Goal: Obtain resource: Download file/media

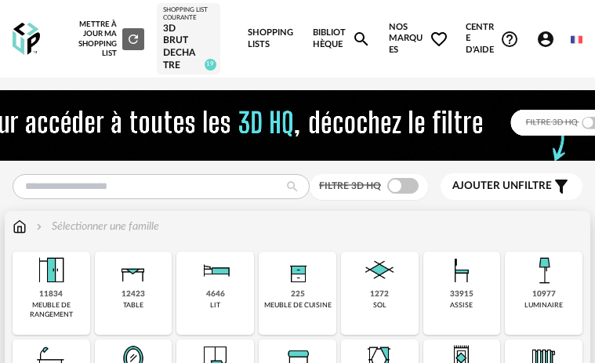
click at [24, 235] on img at bounding box center [20, 227] width 14 height 16
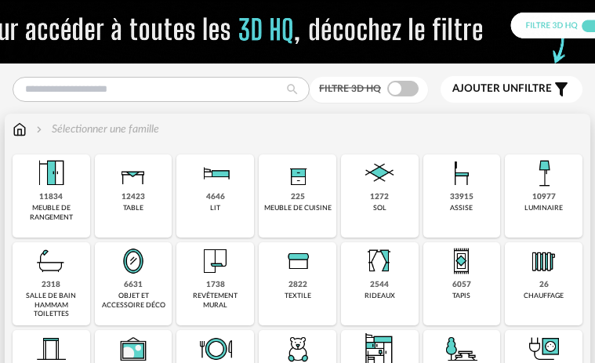
scroll to position [157, 0]
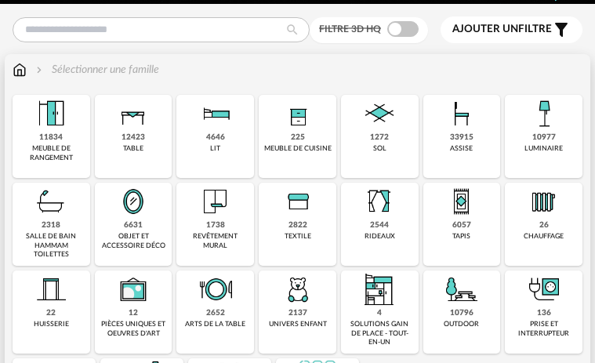
click at [459, 153] on div "assise" at bounding box center [461, 148] width 23 height 9
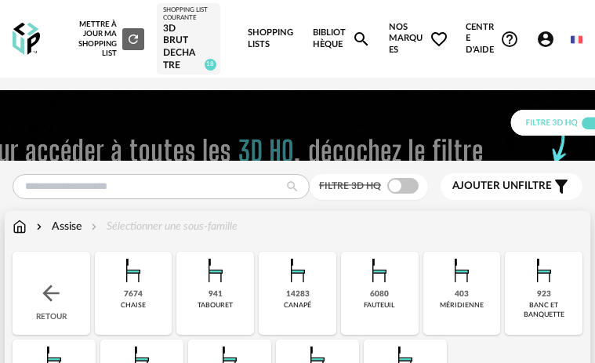
click at [312, 300] on div "14283 canapé" at bounding box center [298, 293] width 78 height 83
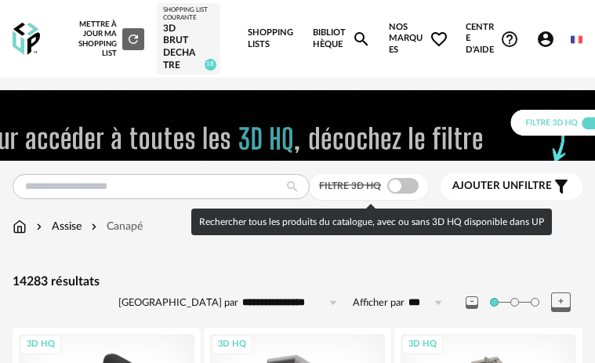
click at [413, 193] on span at bounding box center [403, 186] width 31 height 16
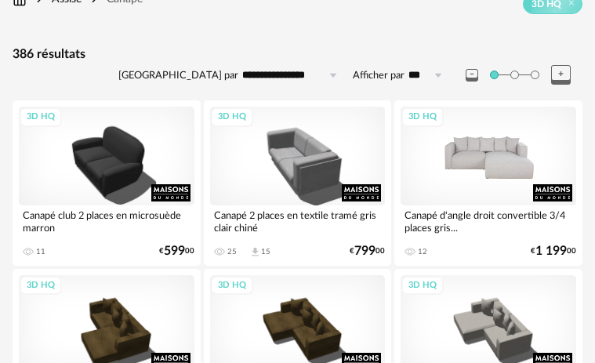
scroll to position [314, 0]
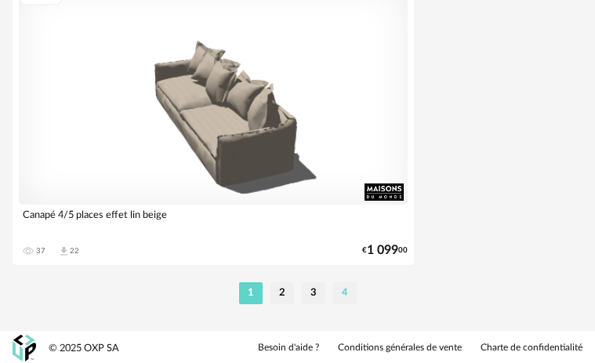
scroll to position [5920, 0]
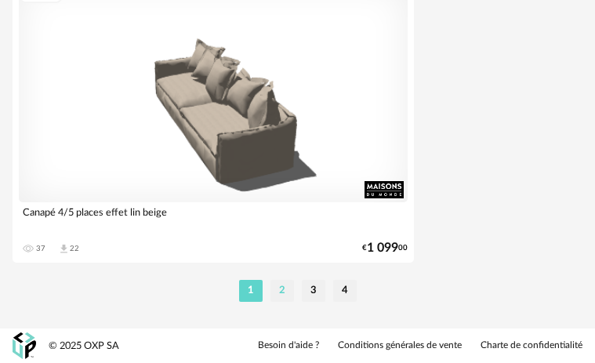
click at [285, 296] on li "2" at bounding box center [283, 291] width 24 height 22
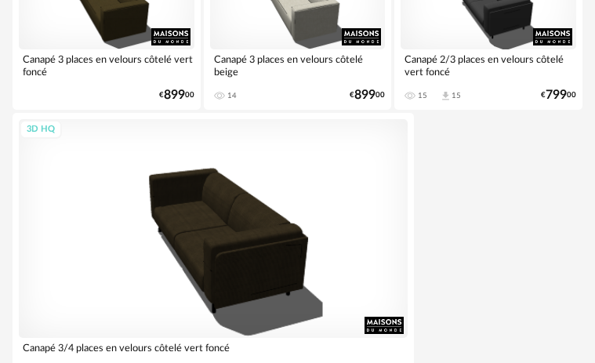
scroll to position [5920, 0]
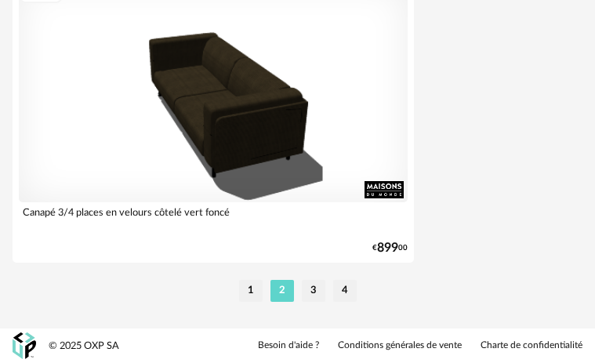
click at [316, 291] on li "3" at bounding box center [314, 291] width 24 height 22
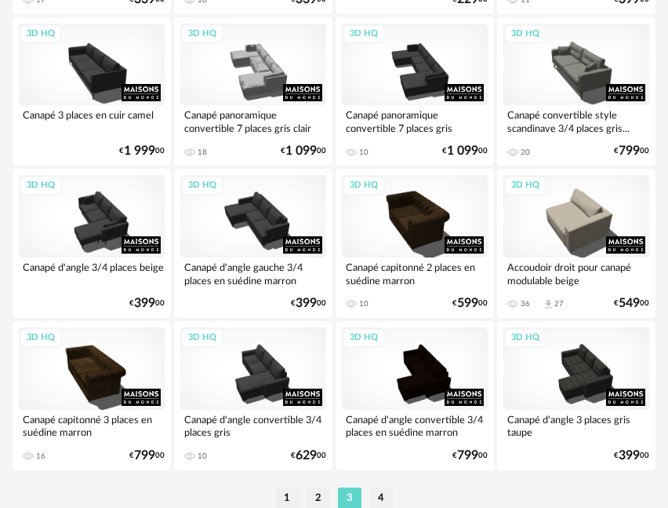
scroll to position [3715, 0]
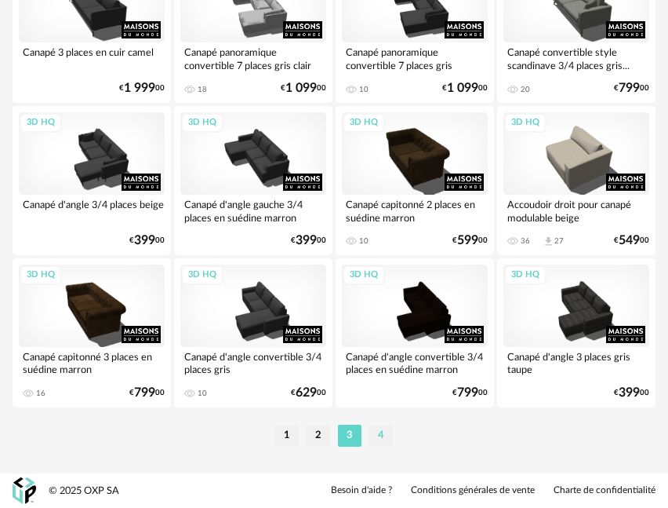
click at [377, 362] on li "4" at bounding box center [381, 435] width 24 height 22
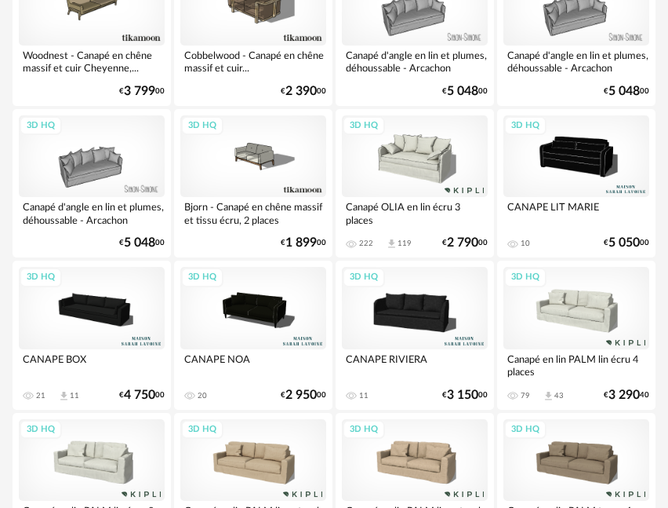
scroll to position [3351, 0]
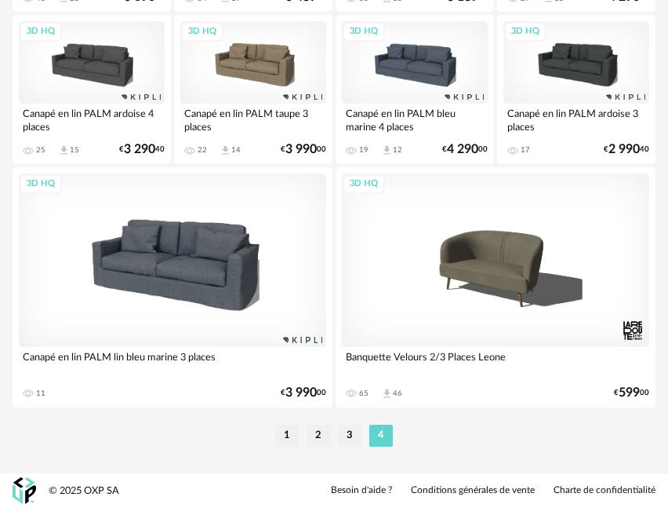
click at [289, 362] on li "1" at bounding box center [287, 435] width 24 height 22
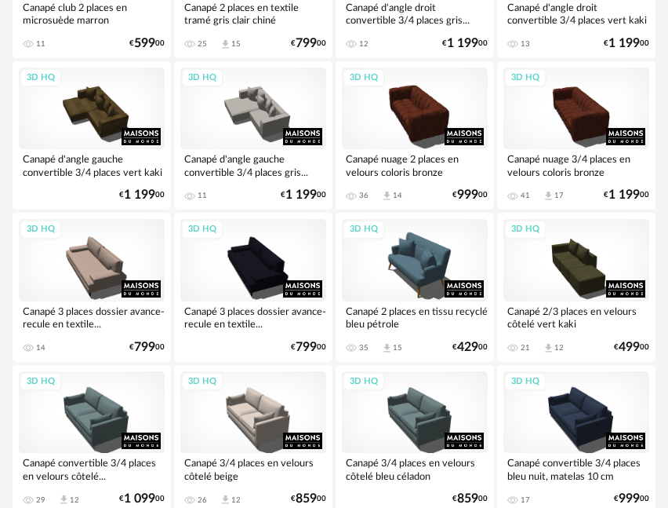
scroll to position [356, 0]
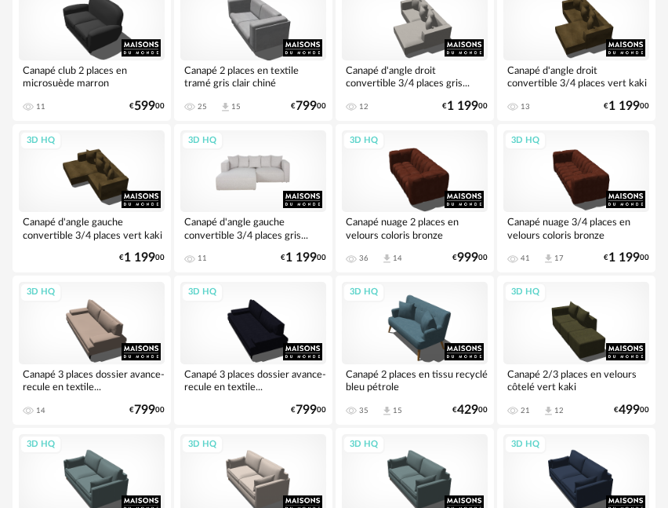
click at [286, 177] on div "3D HQ" at bounding box center [253, 171] width 146 height 82
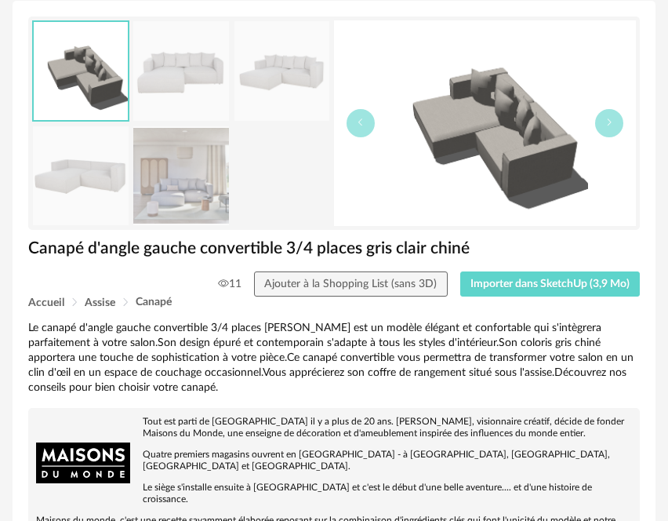
scroll to position [235, 0]
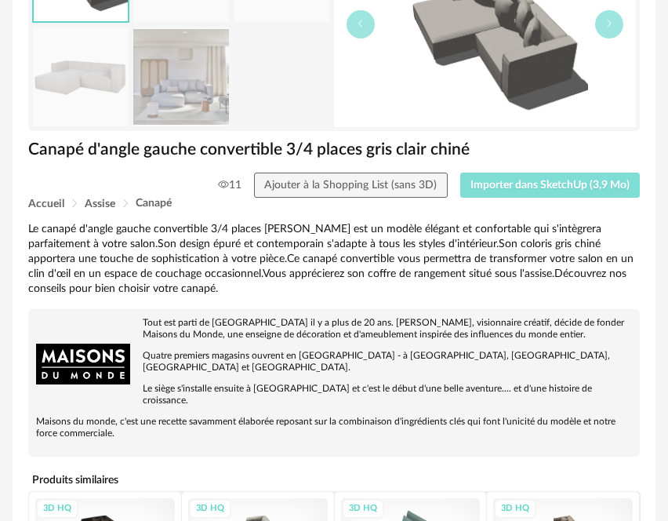
click at [521, 189] on span "Importer dans SketchUp (3,9 Mo)" at bounding box center [550, 185] width 159 height 11
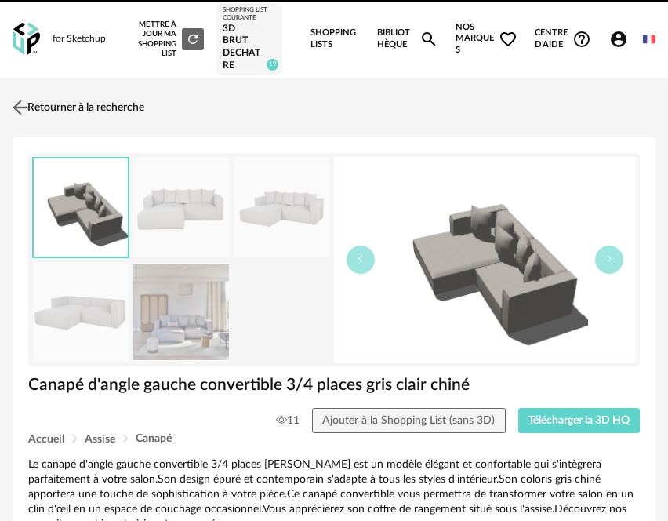
click at [134, 112] on link "Retourner à la recherche" at bounding box center [77, 107] width 136 height 35
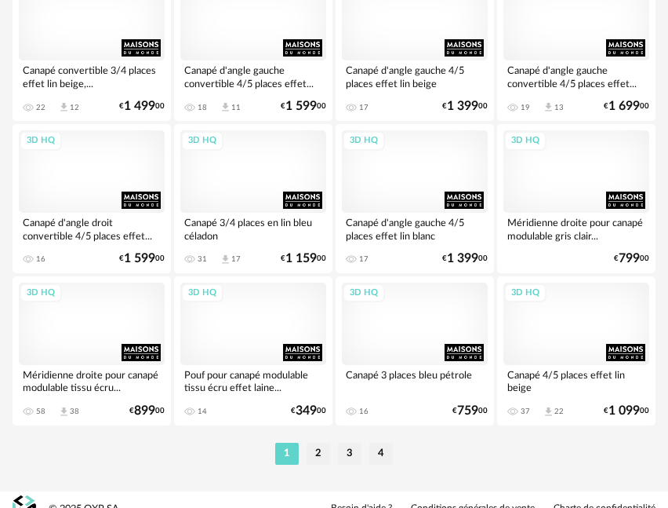
scroll to position [3715, 0]
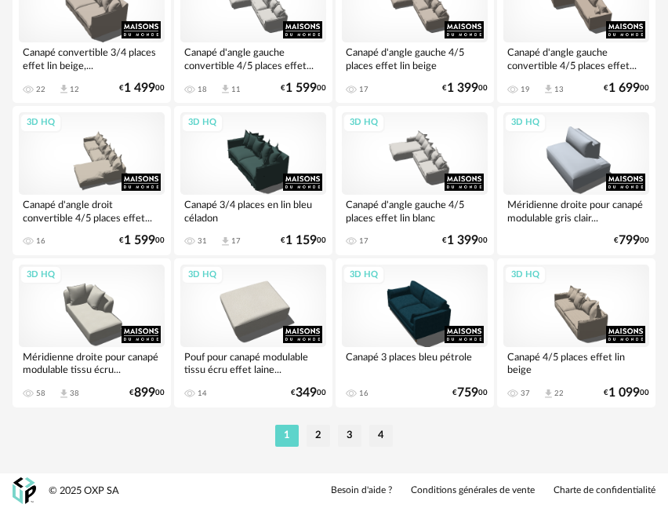
click at [323, 434] on li "2" at bounding box center [319, 435] width 24 height 22
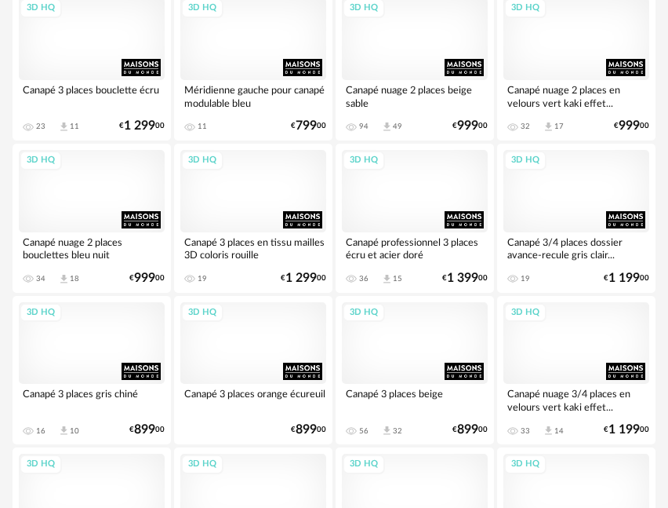
scroll to position [3715, 0]
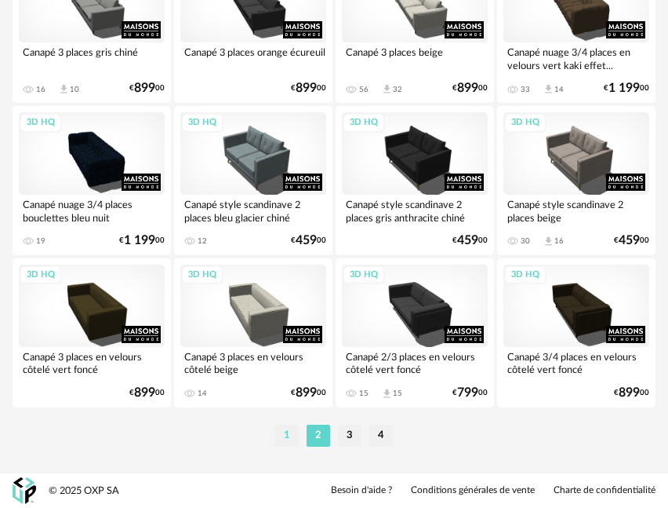
click at [290, 431] on li "1" at bounding box center [287, 435] width 24 height 22
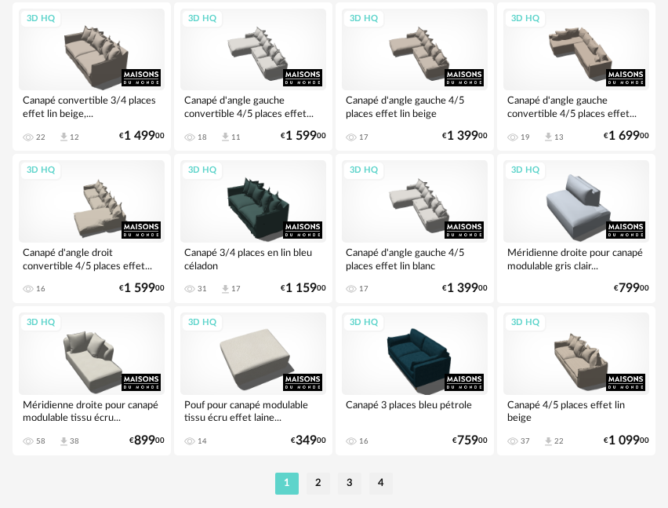
scroll to position [3715, 0]
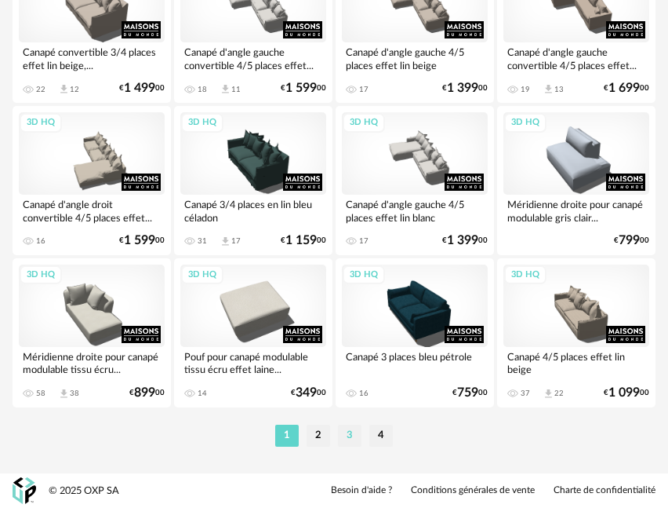
click at [351, 431] on li "3" at bounding box center [350, 435] width 24 height 22
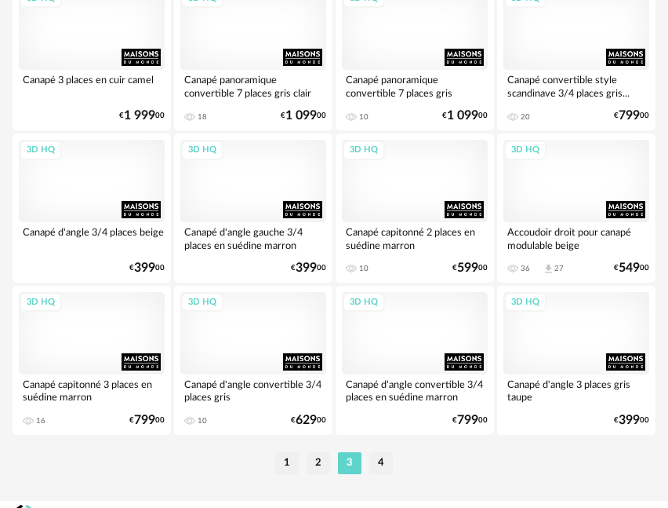
scroll to position [3715, 0]
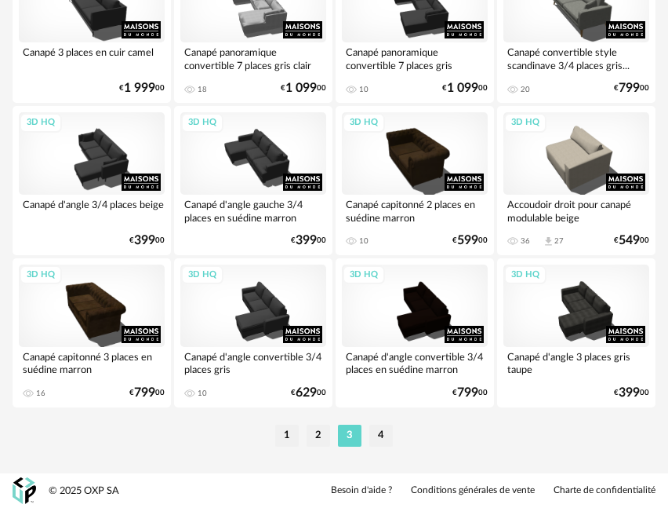
click at [373, 438] on li "4" at bounding box center [381, 435] width 24 height 22
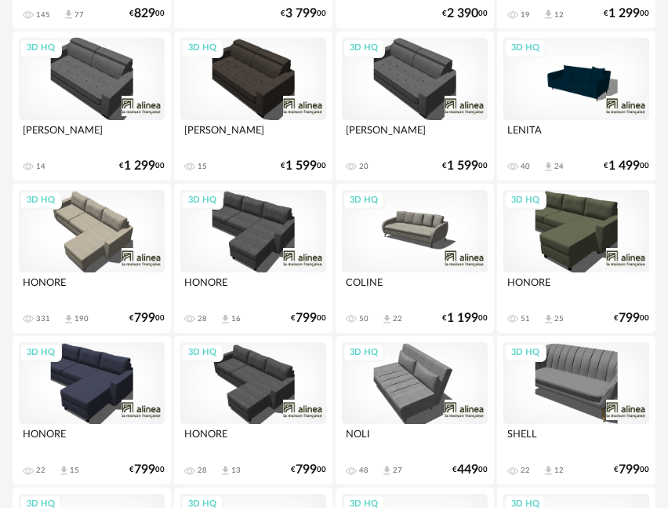
scroll to position [1412, 0]
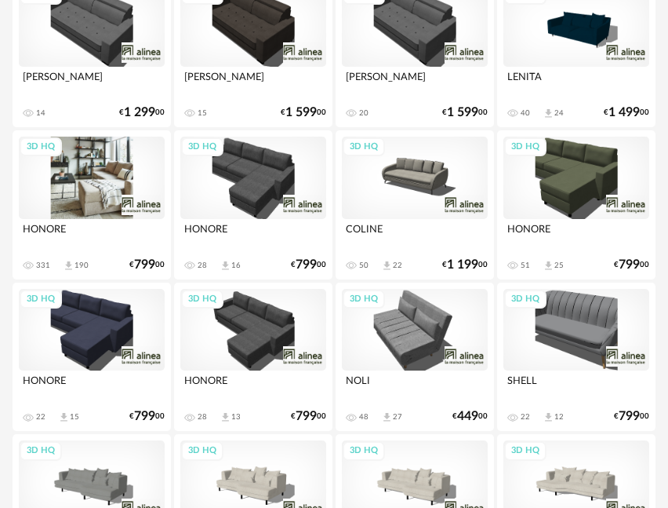
click at [67, 201] on div "3D HQ" at bounding box center [92, 178] width 146 height 82
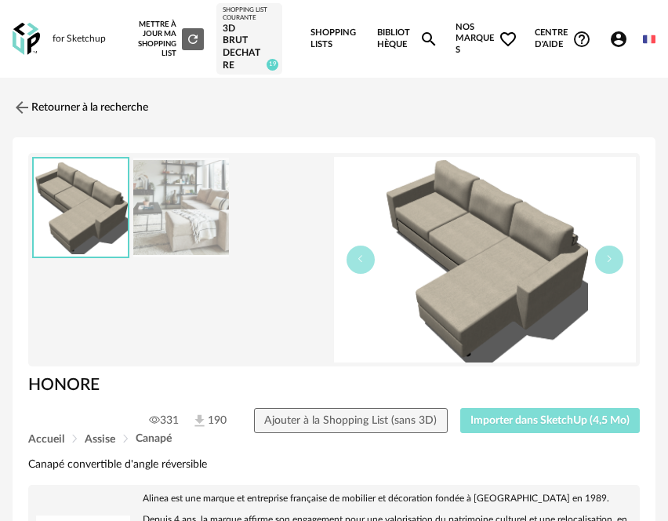
click at [557, 413] on button "Importer dans SketchUp (4,5 Mo)" at bounding box center [550, 420] width 180 height 25
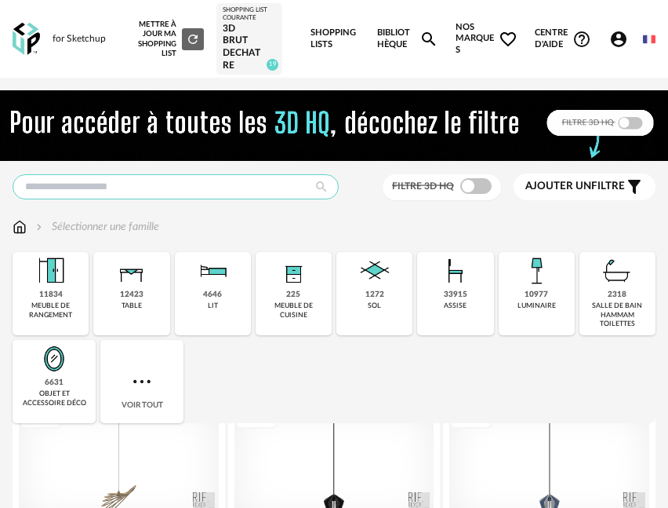
click at [133, 178] on input "text" at bounding box center [176, 186] width 326 height 25
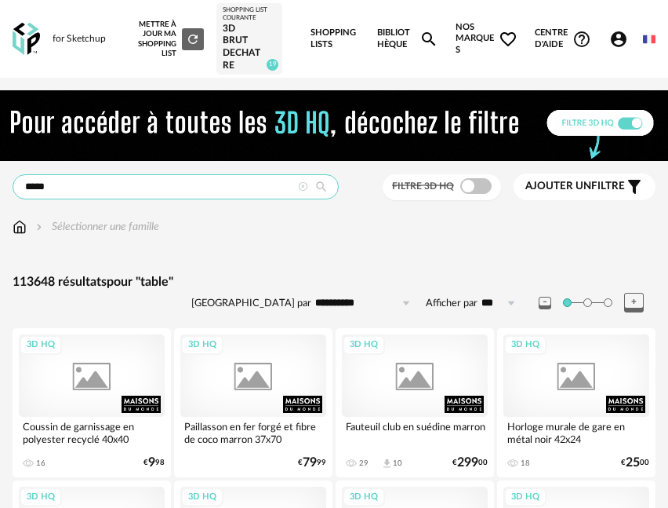
type input "*****"
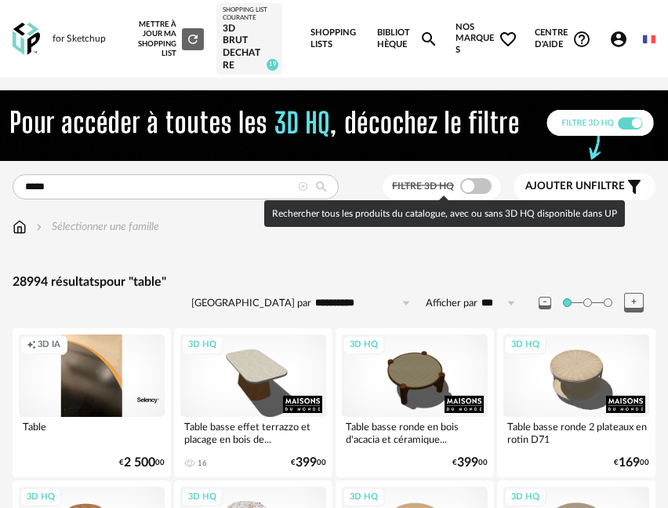
click at [480, 185] on span at bounding box center [475, 186] width 31 height 16
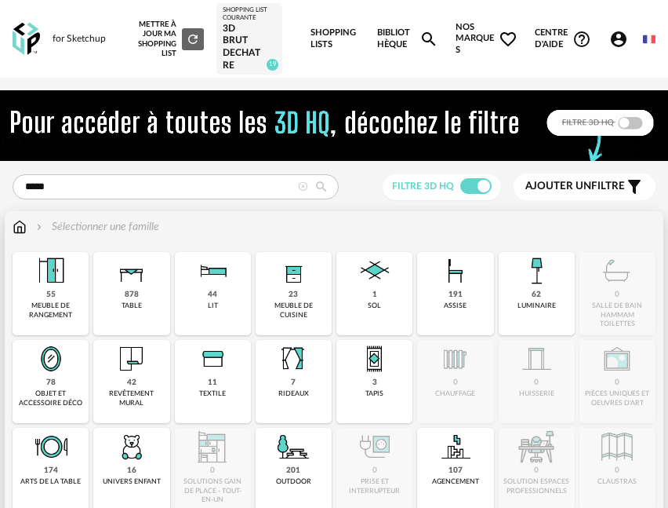
click at [101, 291] on div "878 table" at bounding box center [131, 293] width 76 height 83
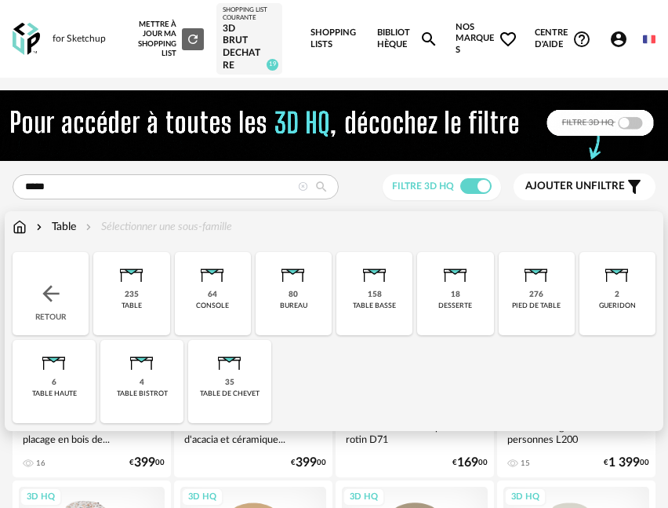
click at [117, 292] on div "235 table" at bounding box center [131, 293] width 76 height 83
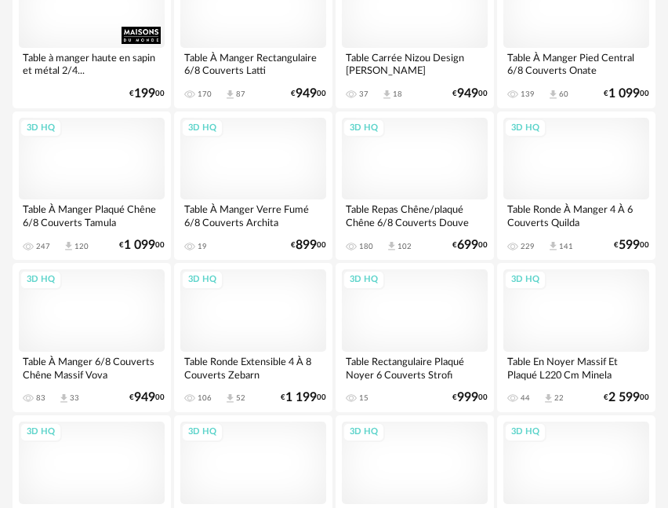
scroll to position [3715, 0]
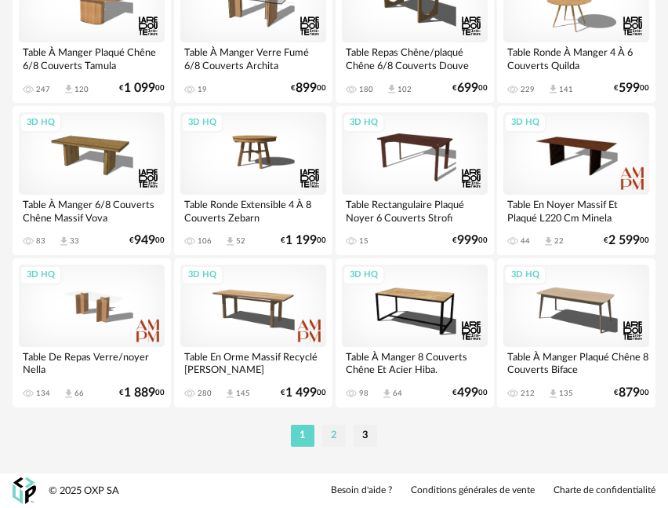
click at [325, 433] on li "2" at bounding box center [334, 435] width 24 height 22
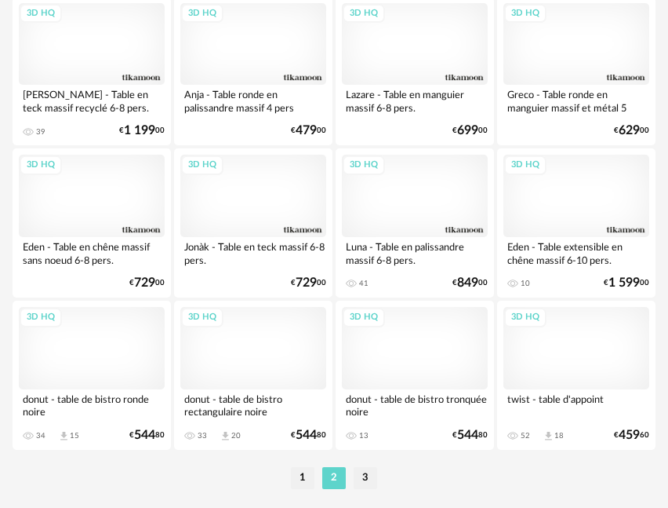
scroll to position [3715, 0]
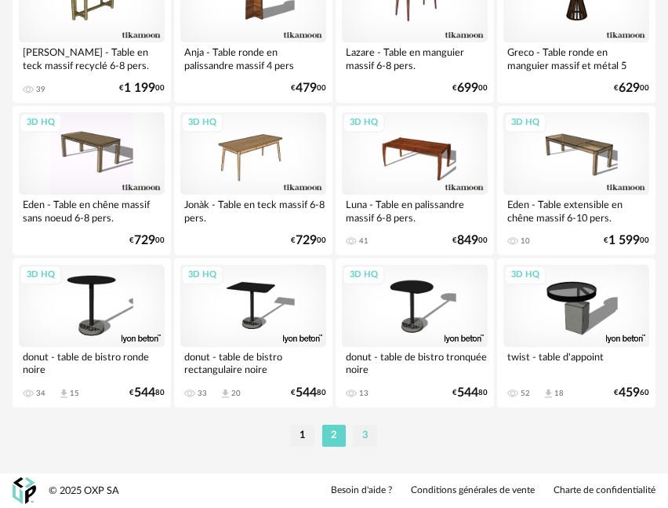
click at [363, 439] on li "3" at bounding box center [366, 435] width 24 height 22
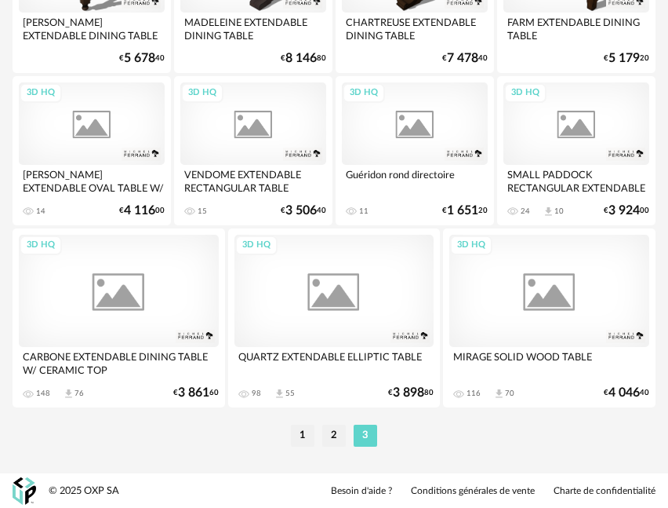
scroll to position [1316, 0]
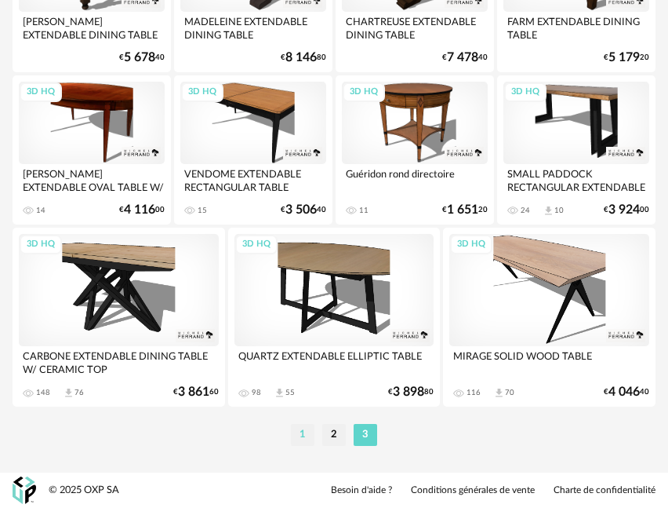
click at [302, 439] on li "1" at bounding box center [303, 435] width 24 height 22
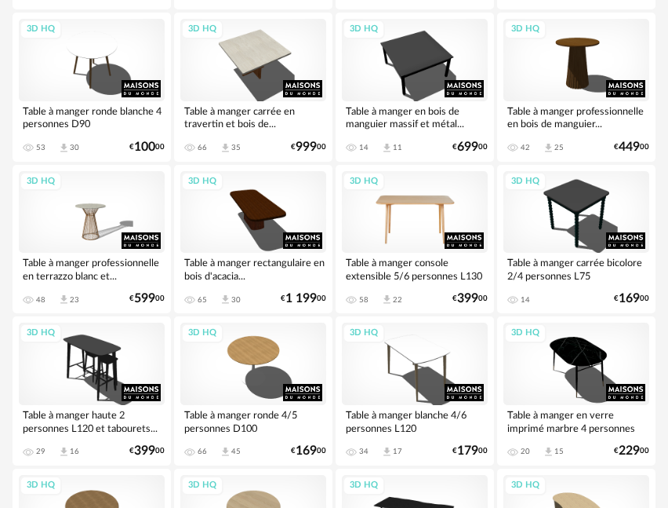
scroll to position [706, 0]
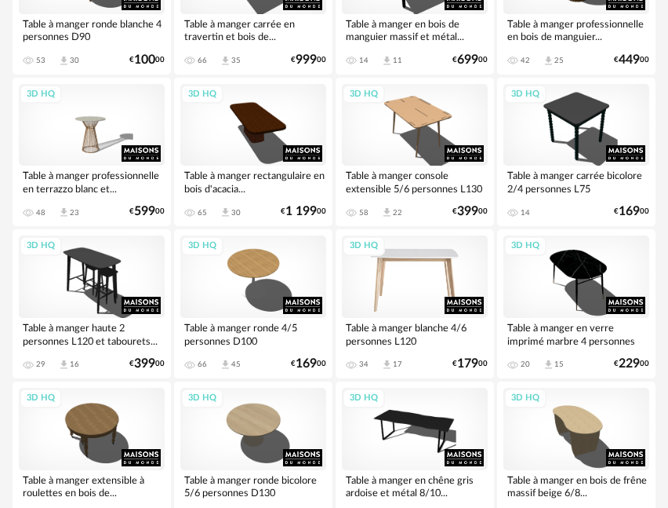
click at [439, 281] on div "3D HQ" at bounding box center [415, 276] width 146 height 82
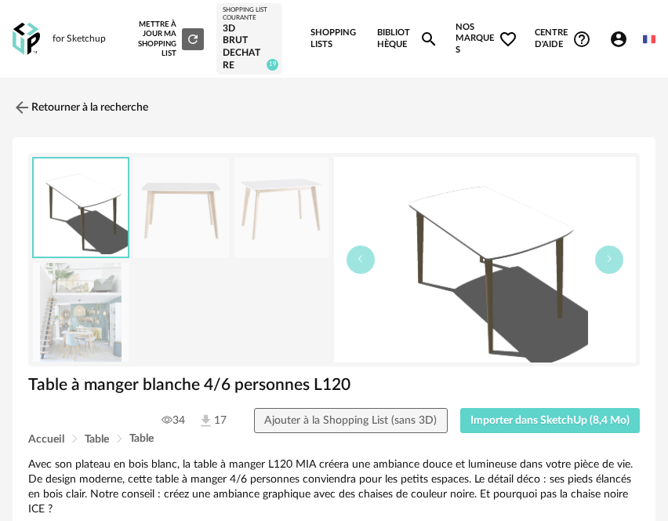
click at [93, 344] on img at bounding box center [81, 313] width 96 height 100
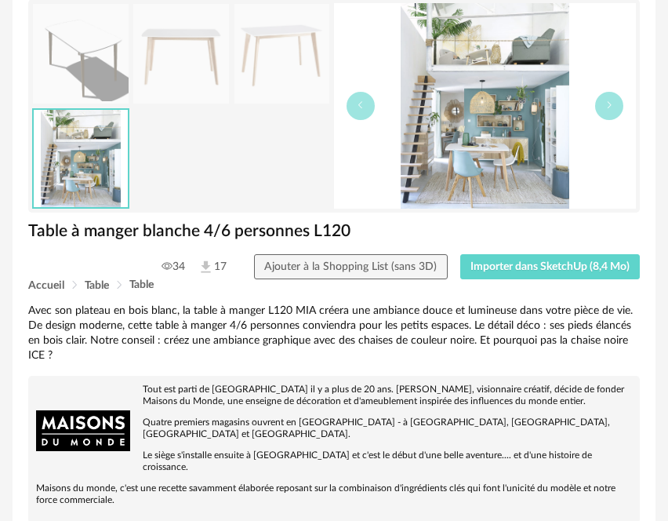
scroll to position [471, 0]
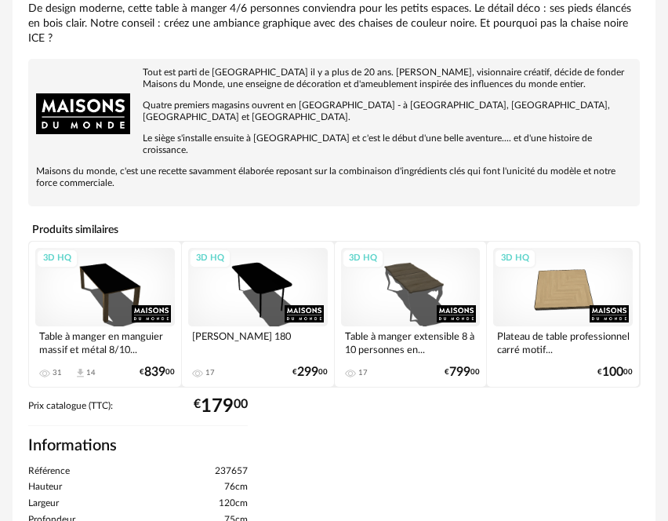
click at [264, 280] on div "3D HQ" at bounding box center [258, 287] width 140 height 78
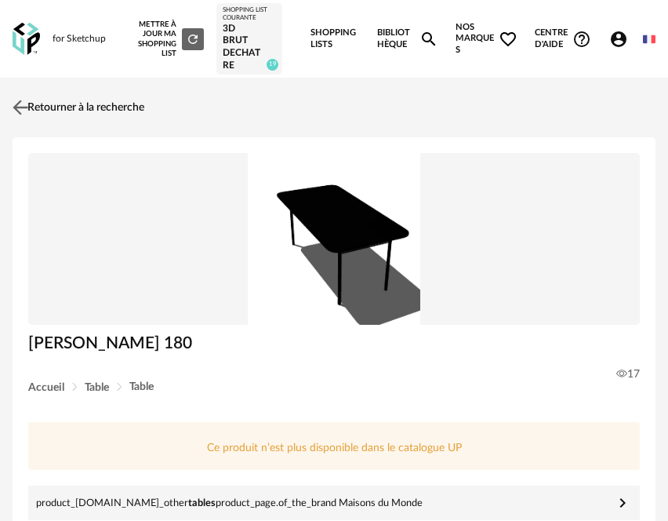
click at [52, 96] on link "Retourner à la recherche" at bounding box center [77, 107] width 136 height 35
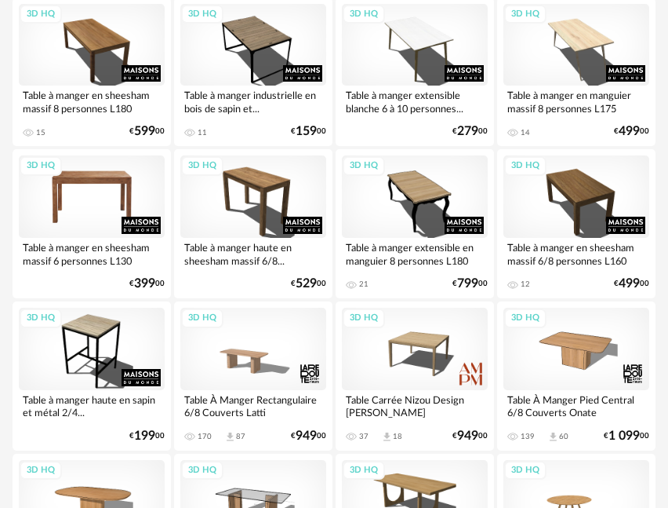
scroll to position [3138, 0]
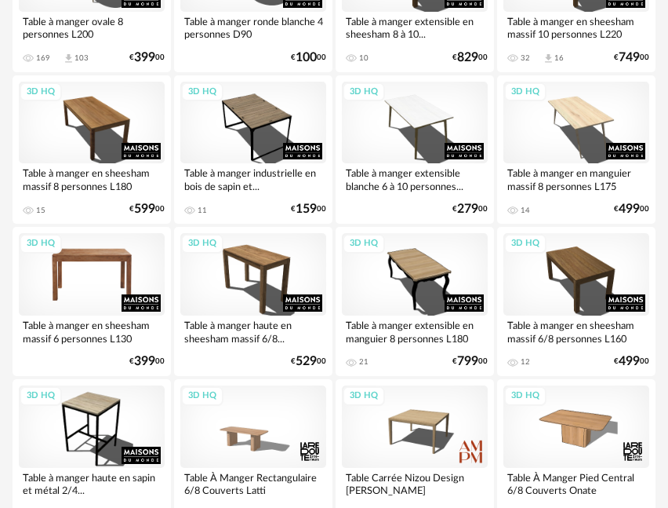
click at [104, 287] on div "3D HQ" at bounding box center [92, 274] width 146 height 82
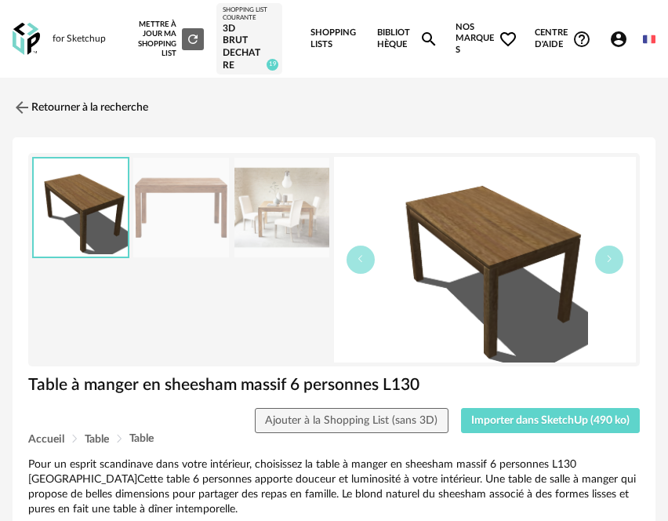
click at [271, 231] on img at bounding box center [283, 208] width 96 height 100
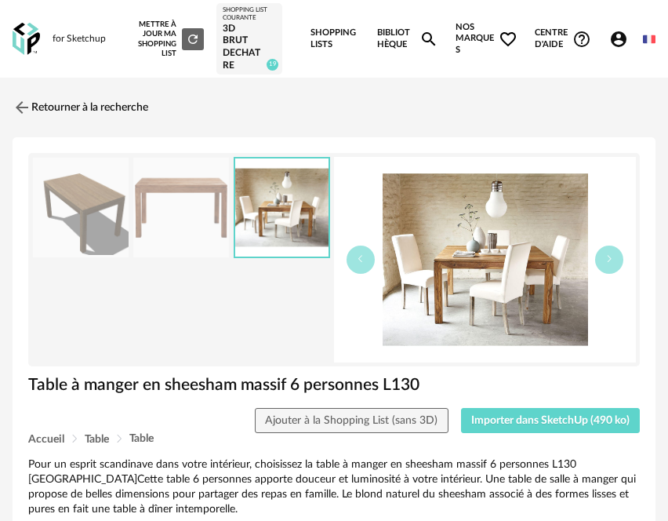
click at [109, 232] on img at bounding box center [81, 208] width 96 height 100
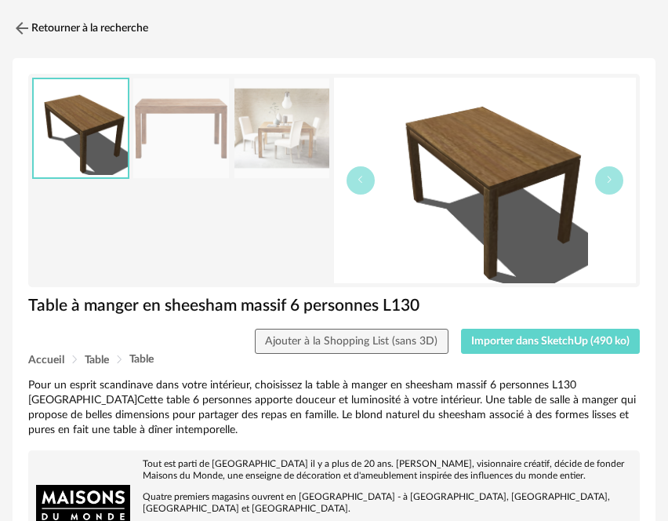
scroll to position [157, 0]
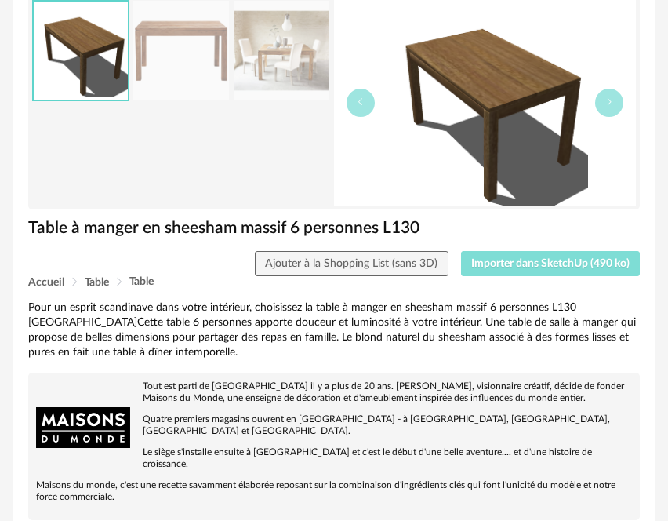
click at [515, 258] on span "Importer dans SketchUp (490 ko)" at bounding box center [550, 263] width 158 height 11
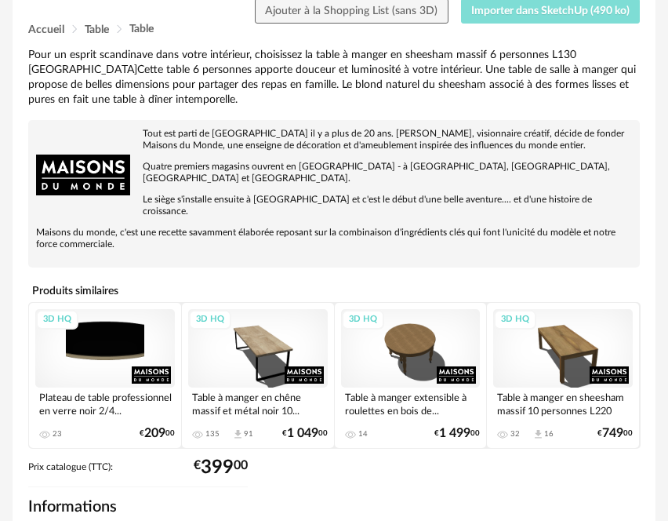
scroll to position [549, 0]
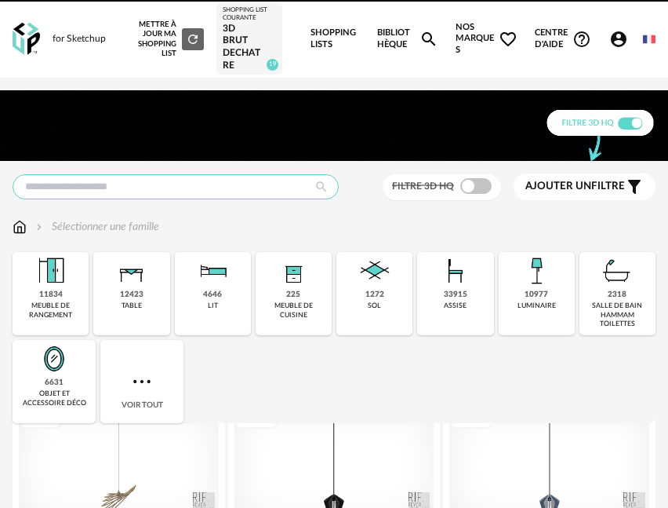
click at [95, 187] on input "text" at bounding box center [176, 186] width 326 height 25
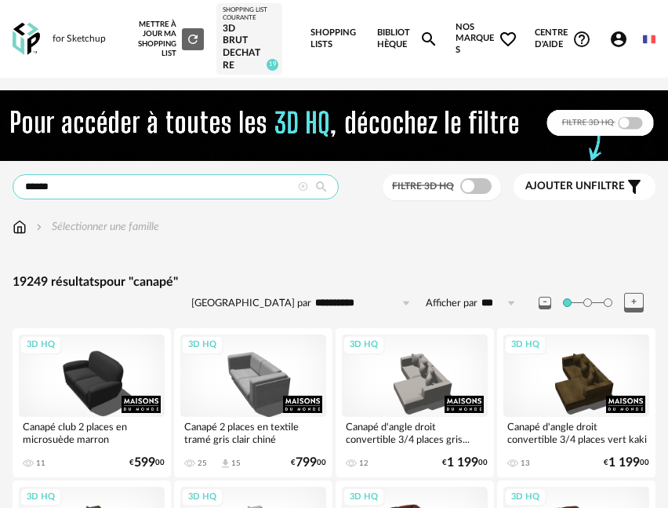
click at [191, 182] on input "******" at bounding box center [176, 186] width 326 height 25
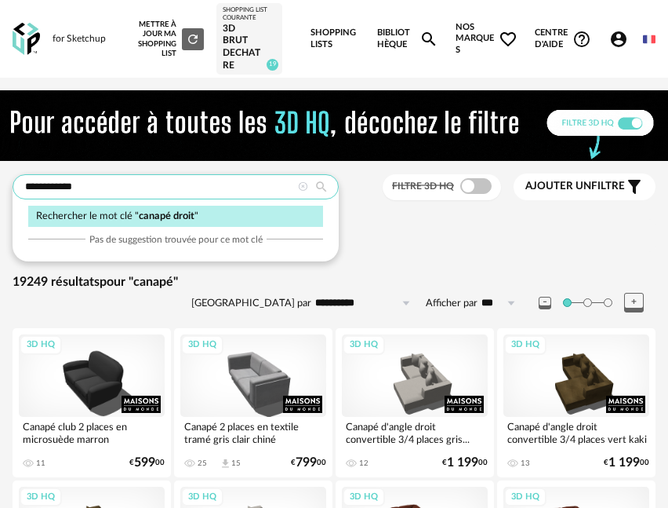
type input "**********"
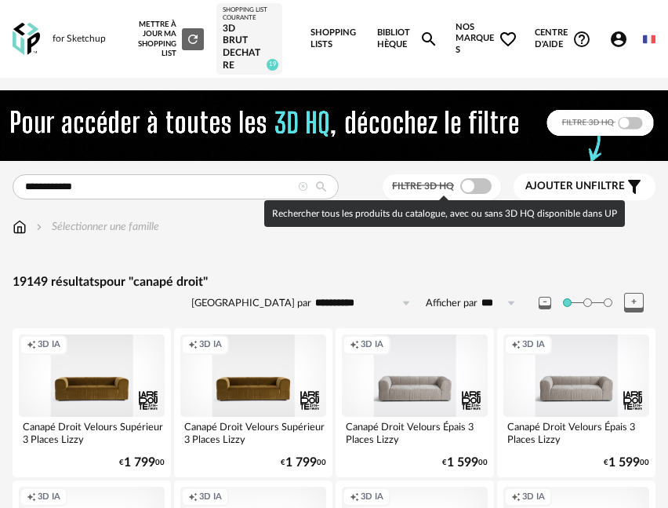
click at [482, 188] on span at bounding box center [475, 186] width 31 height 16
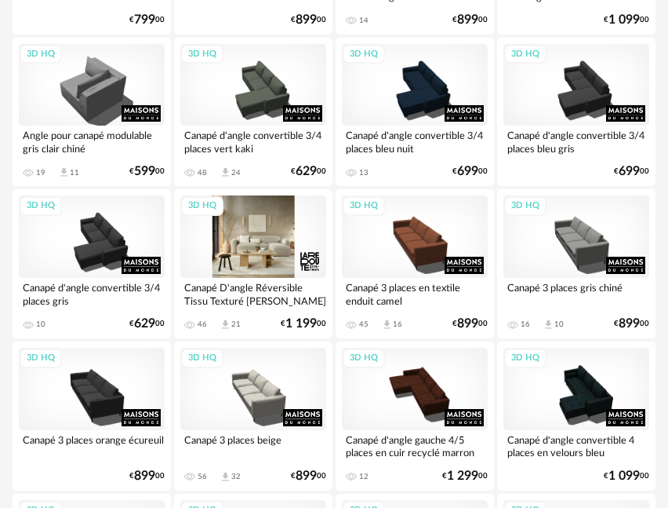
scroll to position [2118, 0]
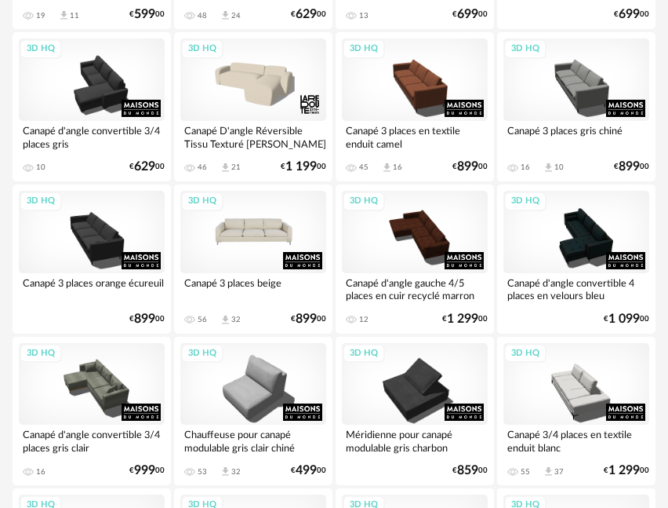
click at [240, 242] on div "3D HQ" at bounding box center [253, 232] width 146 height 82
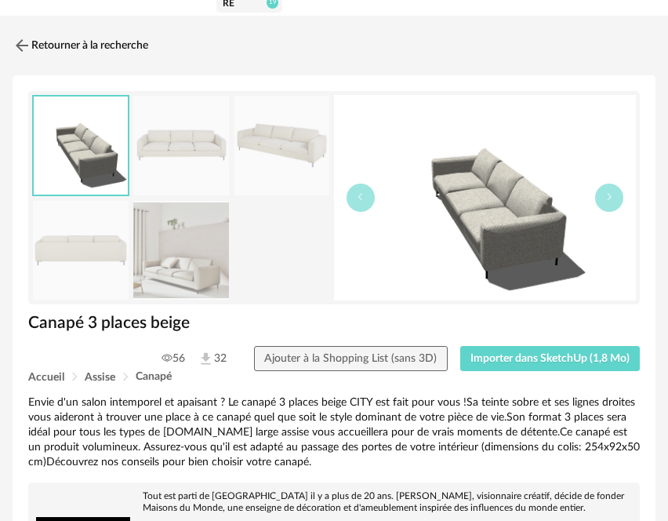
scroll to position [157, 0]
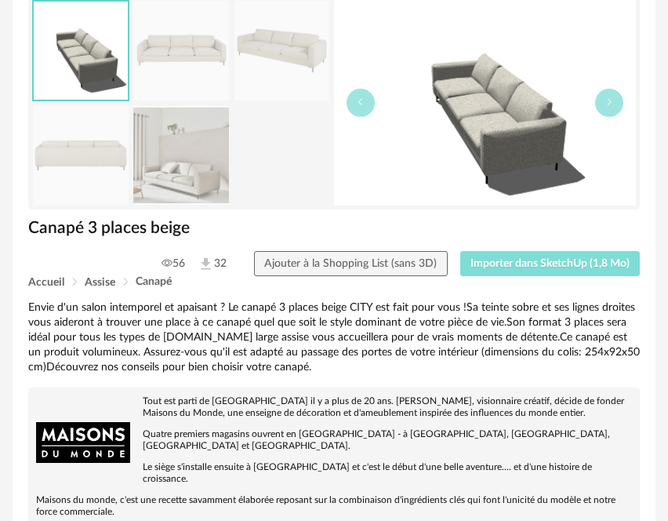
click at [536, 264] on span "Importer dans SketchUp (1,8 Mo)" at bounding box center [550, 263] width 159 height 11
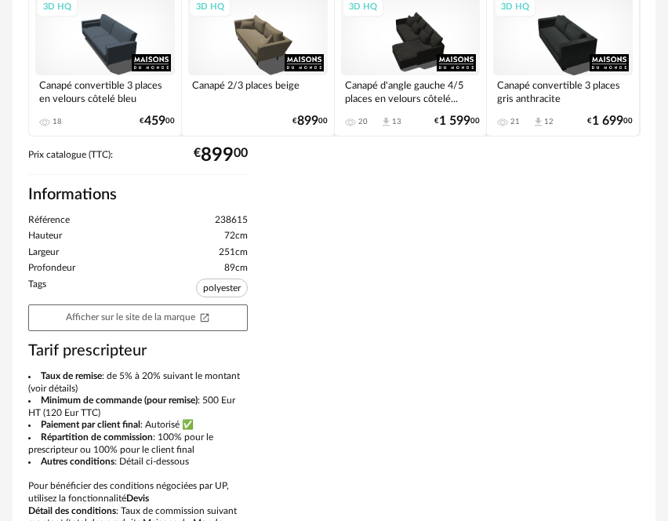
scroll to position [784, 0]
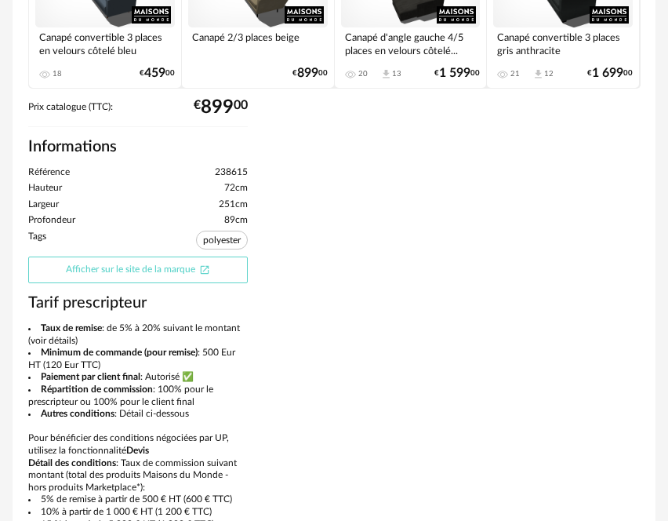
click at [180, 257] on link "Afficher sur le site de la marque Open In New icon" at bounding box center [138, 270] width 220 height 27
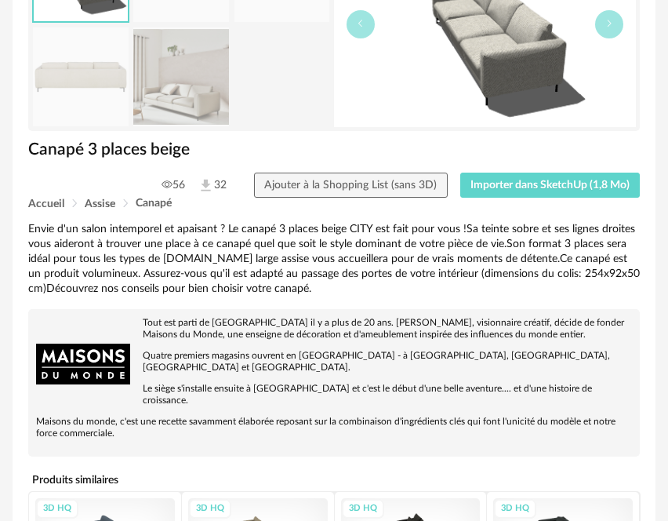
scroll to position [549, 0]
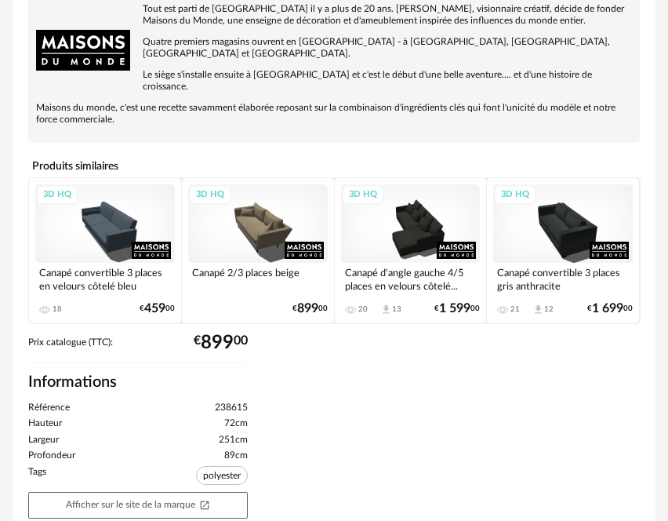
click at [104, 211] on div "3D HQ" at bounding box center [105, 223] width 140 height 78
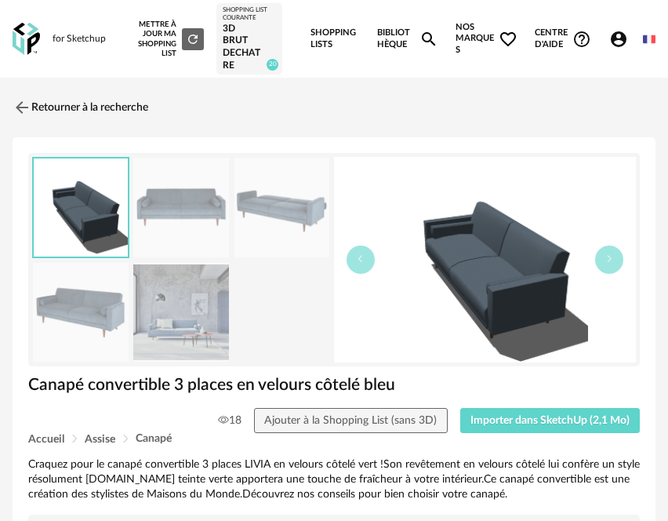
click at [169, 324] on img at bounding box center [181, 313] width 96 height 100
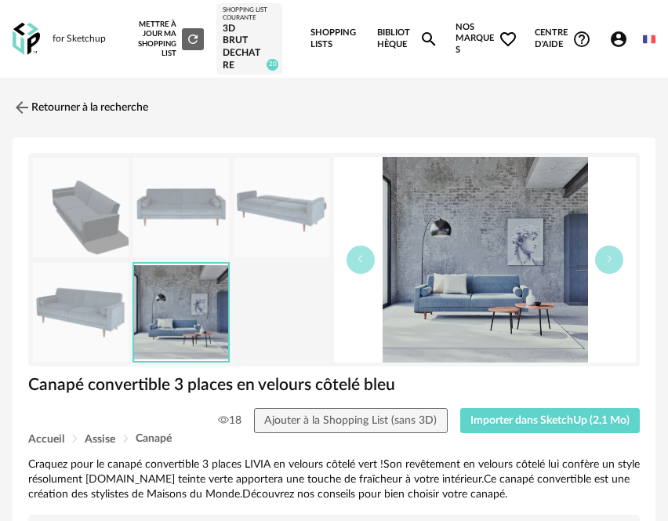
click at [184, 220] on img at bounding box center [181, 208] width 96 height 100
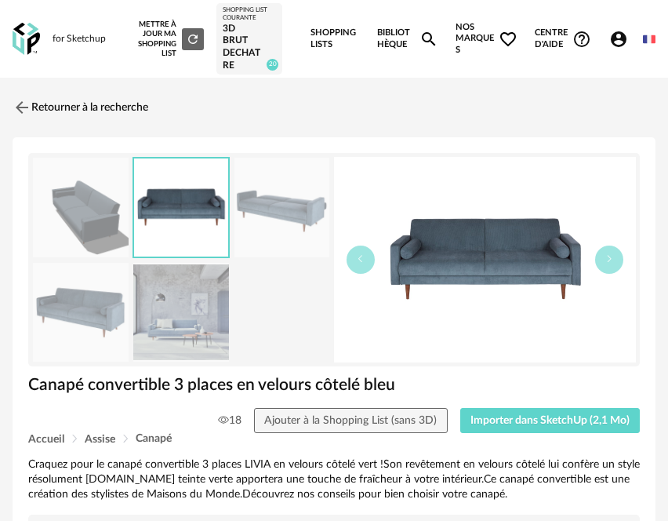
click at [315, 226] on img at bounding box center [283, 208] width 96 height 100
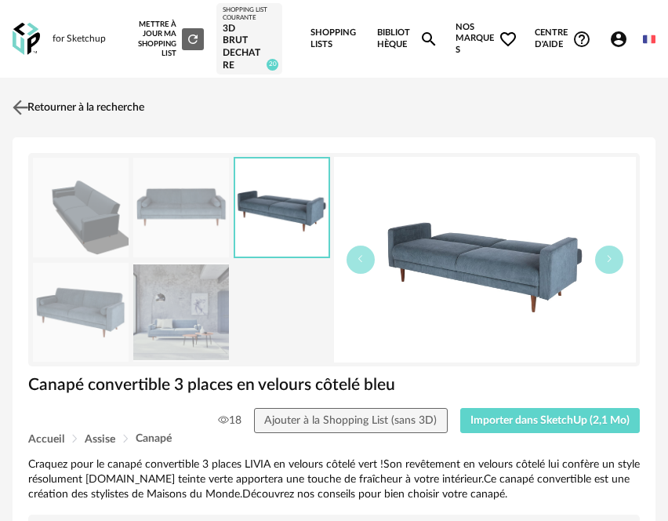
click at [118, 110] on link "Retourner à la recherche" at bounding box center [77, 107] width 136 height 35
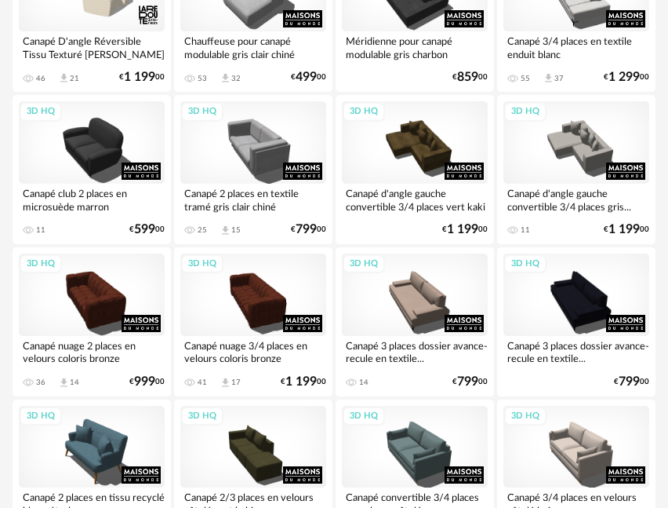
scroll to position [2903, 0]
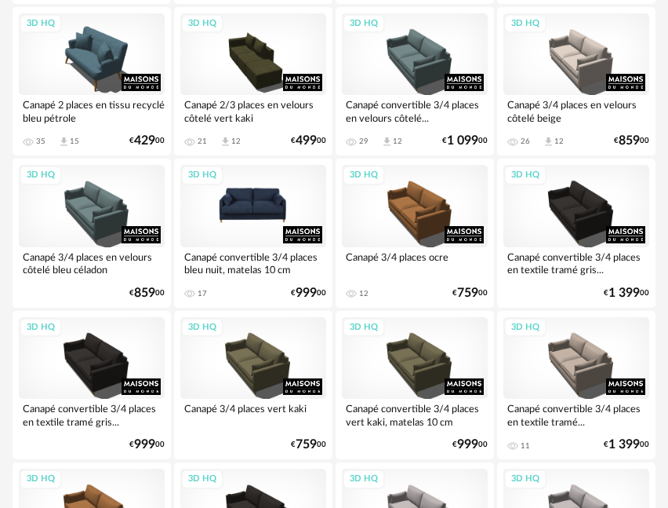
click at [252, 212] on div "3D HQ" at bounding box center [253, 206] width 146 height 82
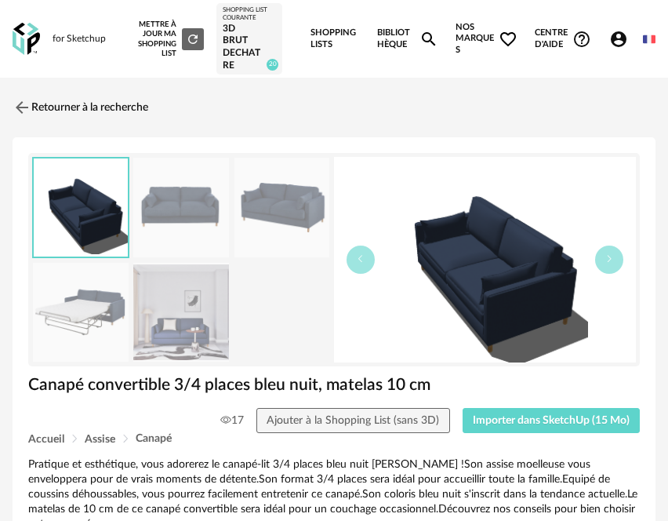
click at [147, 334] on img at bounding box center [181, 313] width 96 height 100
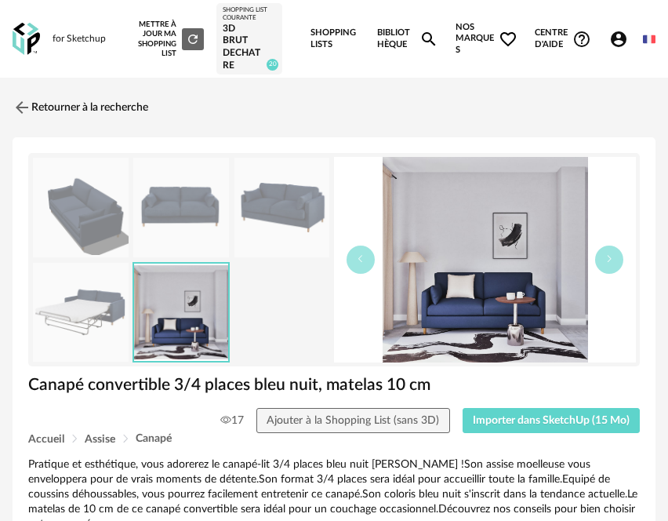
click at [297, 216] on img at bounding box center [283, 208] width 96 height 100
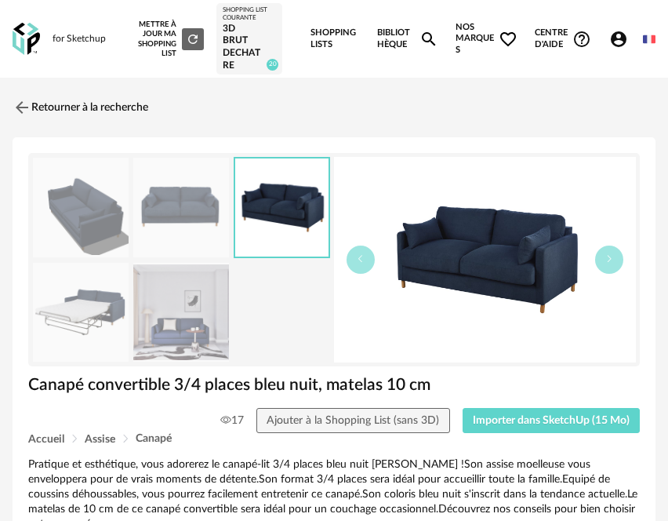
click at [193, 217] on img at bounding box center [181, 208] width 96 height 100
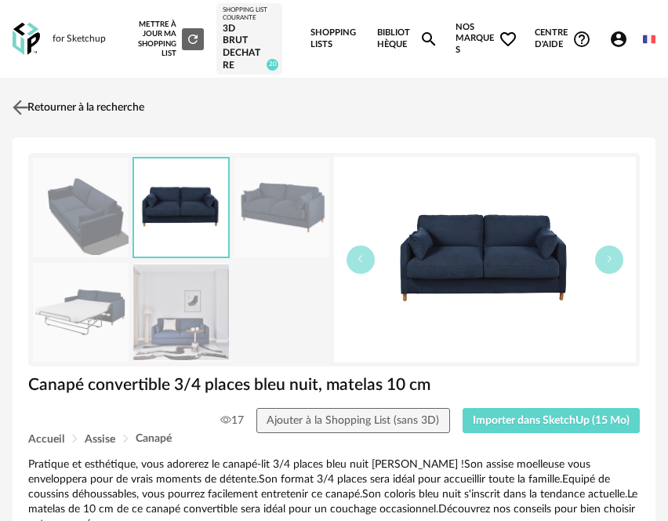
drag, startPoint x: 56, startPoint y: 107, endPoint x: 126, endPoint y: 102, distance: 70.0
click at [56, 107] on link "Retourner à la recherche" at bounding box center [77, 107] width 136 height 35
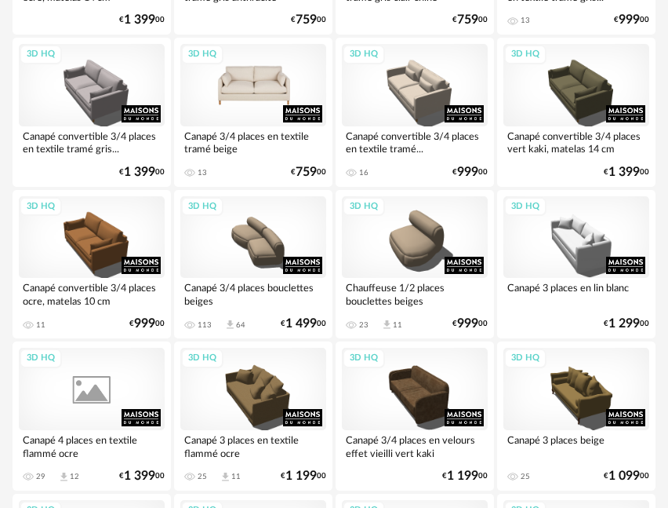
scroll to position [3687, 0]
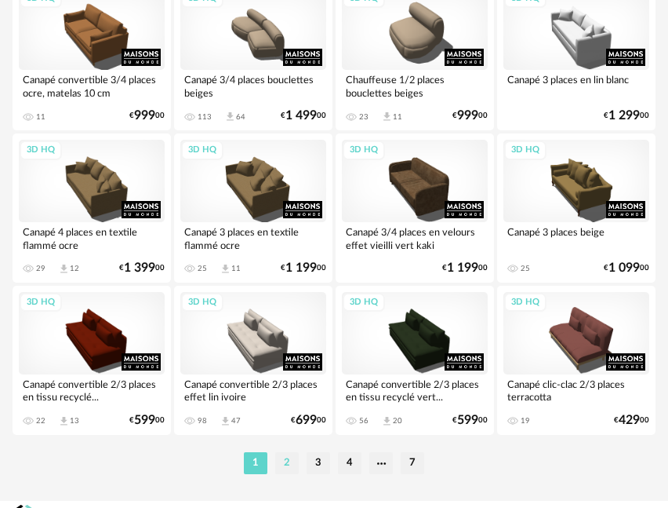
click at [286, 468] on li "2" at bounding box center [287, 463] width 24 height 22
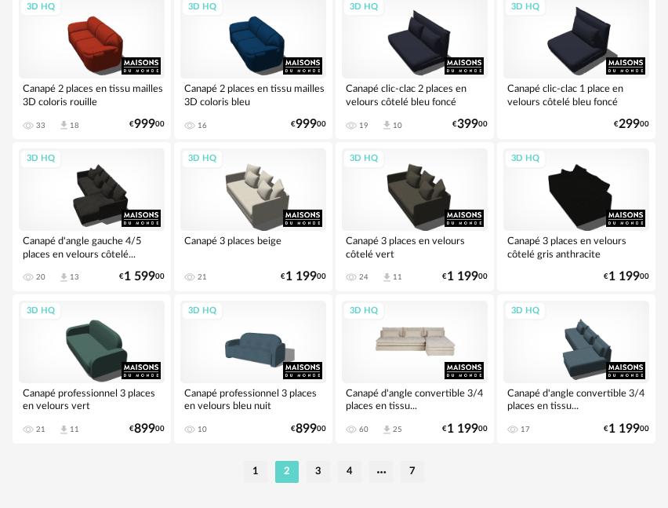
scroll to position [3715, 0]
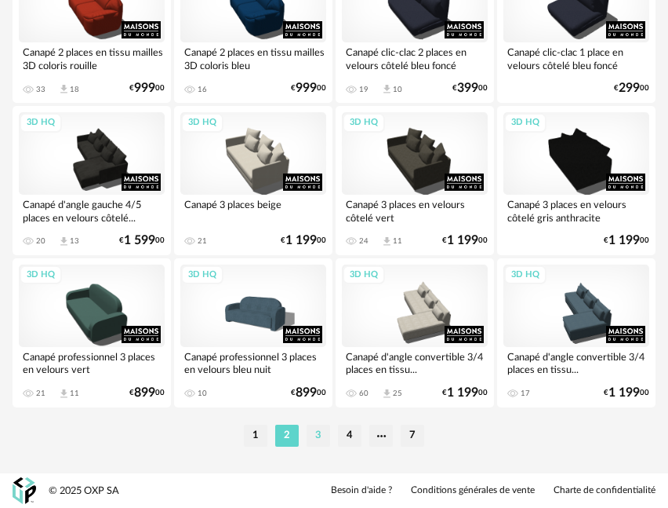
click at [321, 434] on li "3" at bounding box center [319, 435] width 24 height 22
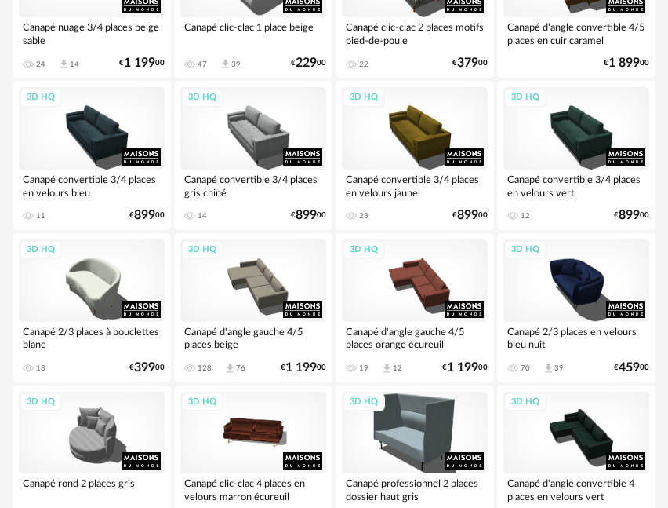
scroll to position [2275, 0]
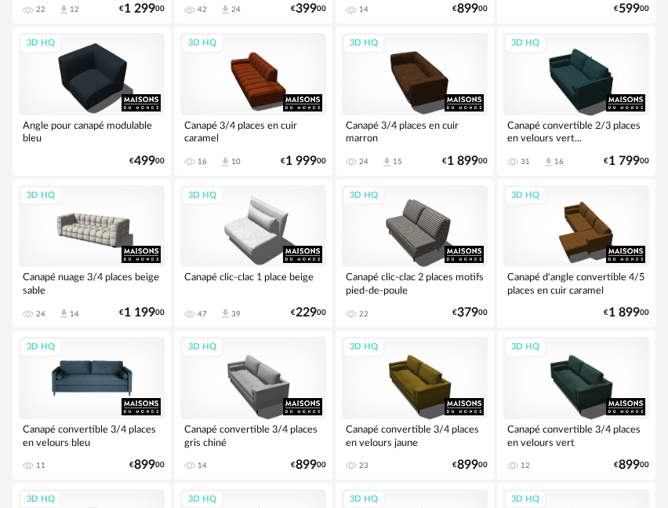
click at [107, 382] on div "3D HQ" at bounding box center [92, 378] width 146 height 82
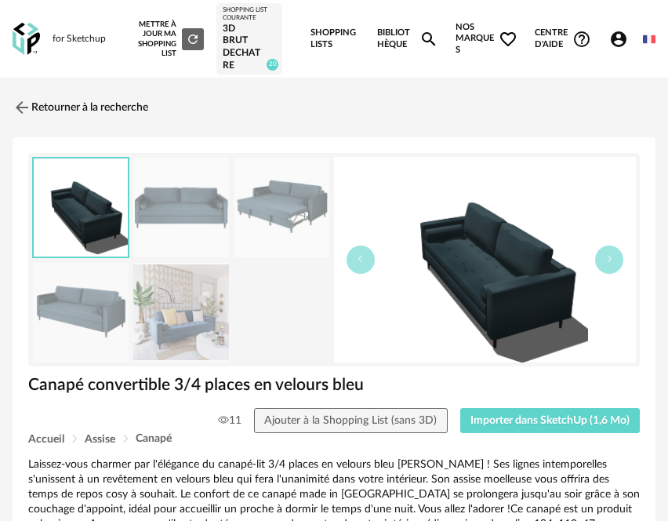
click at [191, 240] on img at bounding box center [181, 208] width 96 height 100
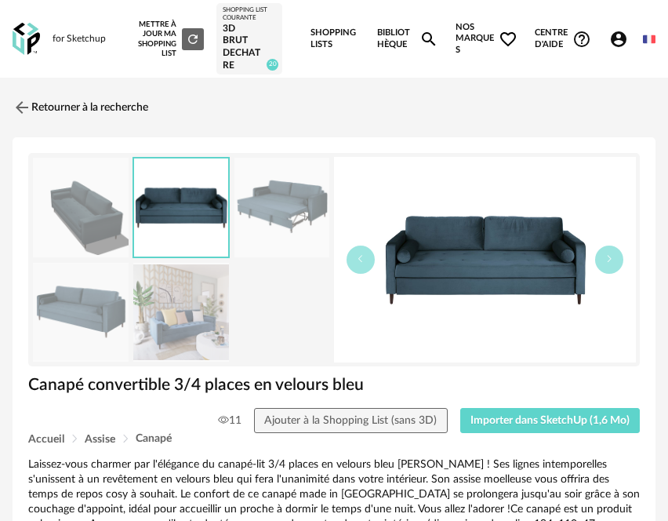
click at [264, 235] on img at bounding box center [283, 208] width 96 height 100
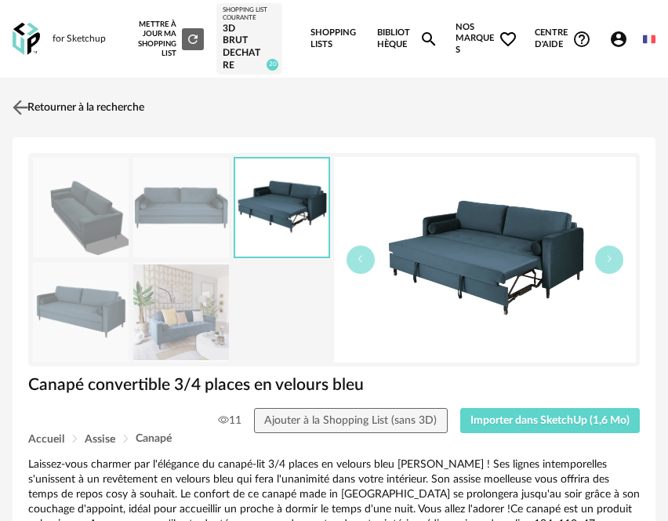
click at [50, 106] on link "Retourner à la recherche" at bounding box center [77, 107] width 136 height 35
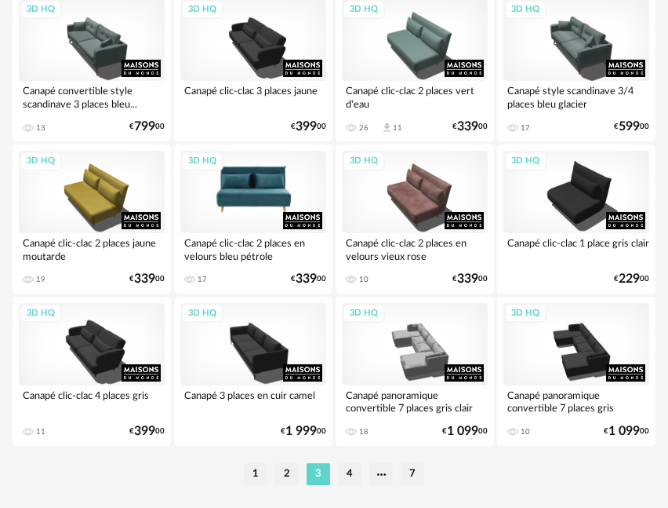
scroll to position [3715, 0]
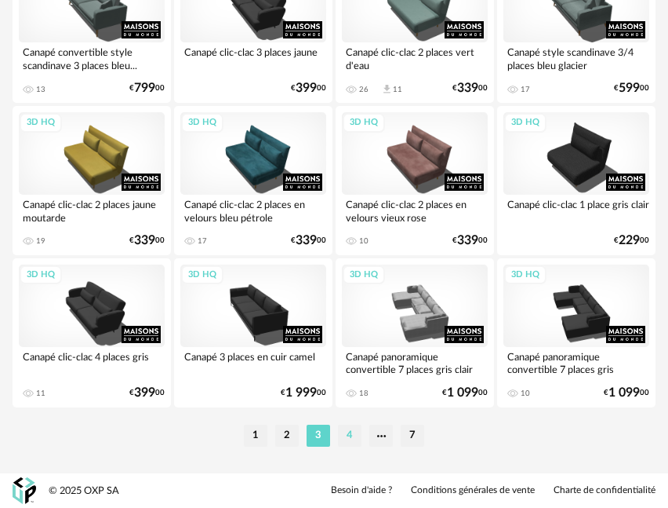
click at [340, 430] on li "4" at bounding box center [350, 435] width 24 height 22
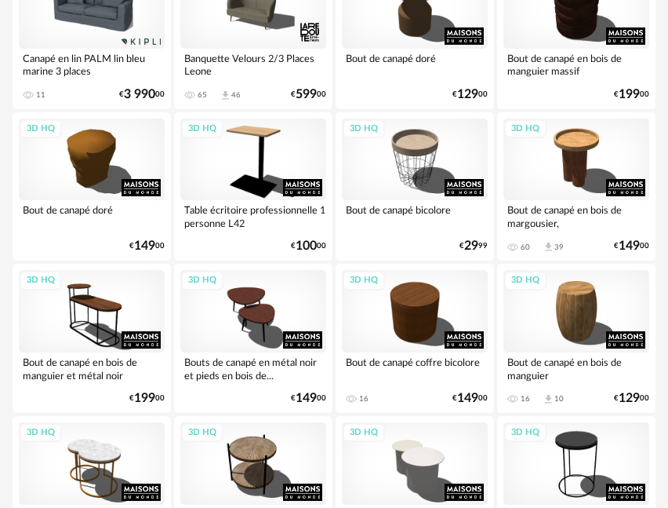
scroll to position [3715, 0]
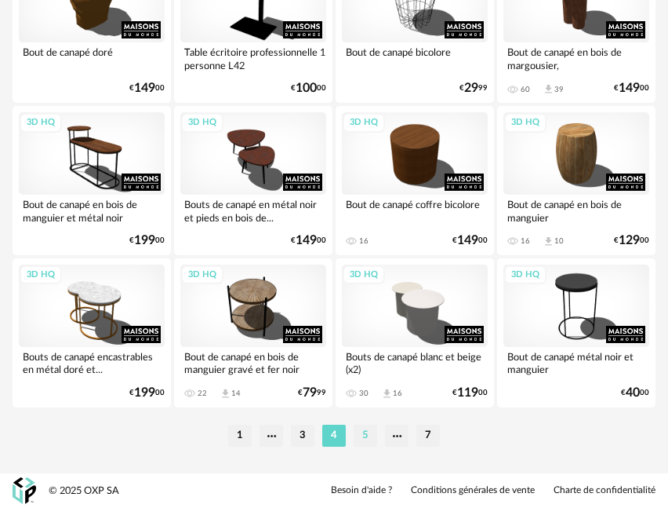
click at [374, 436] on li "5" at bounding box center [366, 435] width 24 height 22
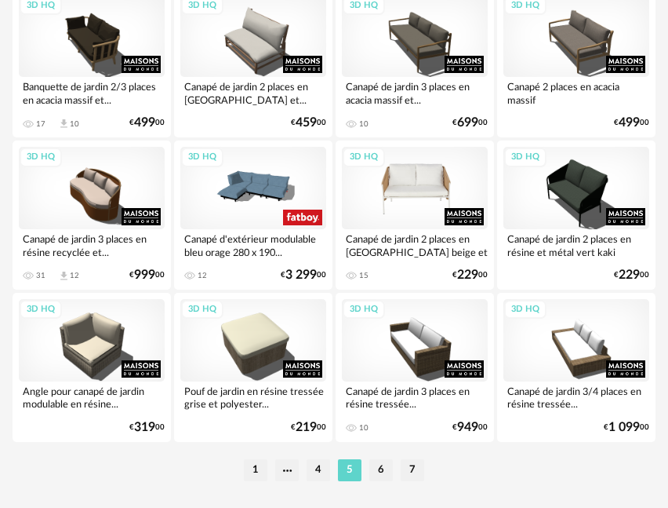
scroll to position [3715, 0]
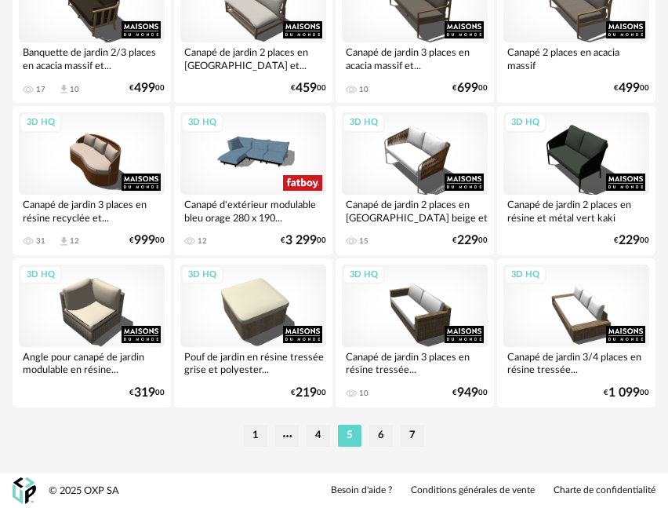
click at [389, 435] on li "6" at bounding box center [381, 435] width 24 height 22
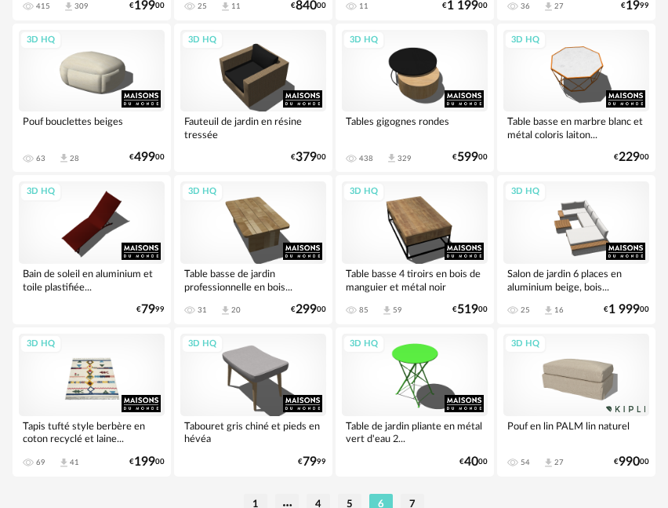
scroll to position [3715, 0]
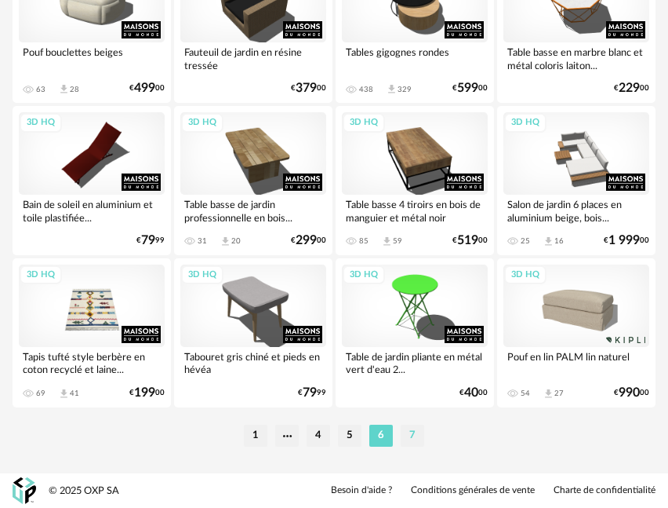
click at [420, 436] on li "7" at bounding box center [413, 435] width 24 height 22
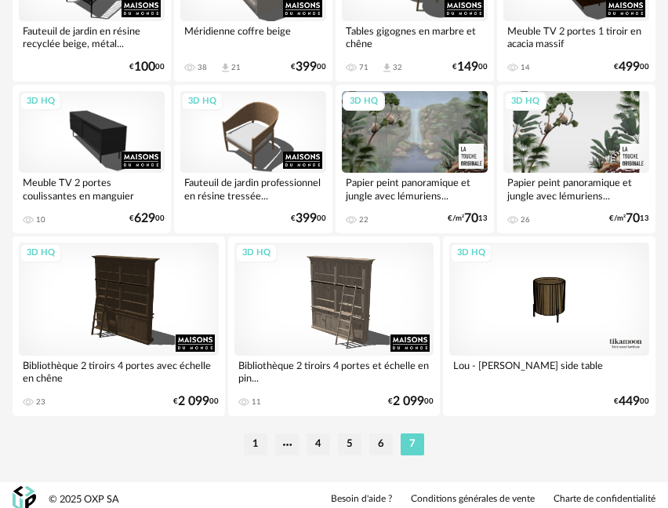
scroll to position [1163, 0]
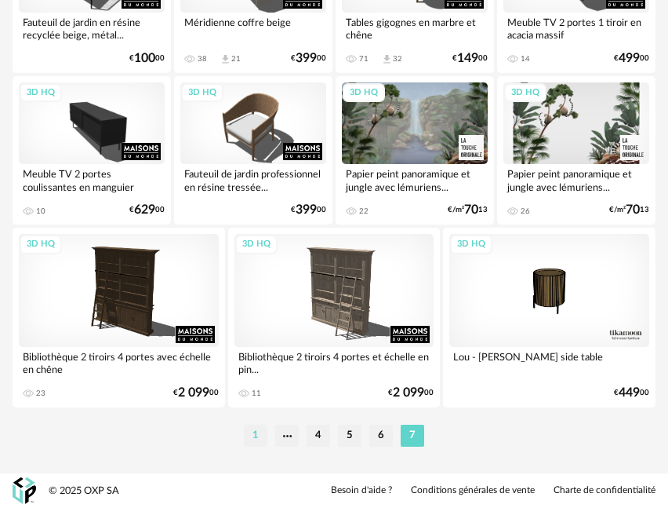
click at [248, 434] on li "1" at bounding box center [256, 435] width 24 height 22
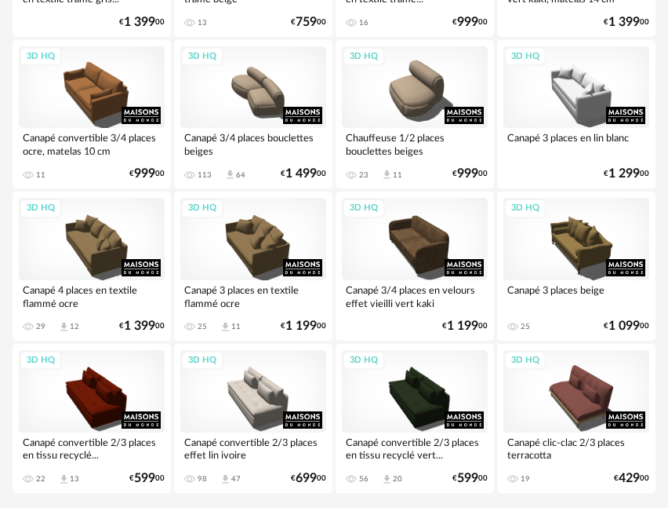
scroll to position [3715, 0]
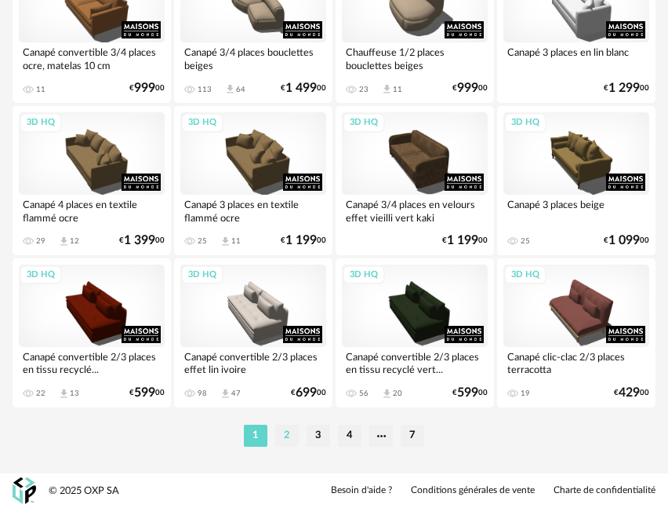
click at [288, 432] on li "2" at bounding box center [287, 435] width 24 height 22
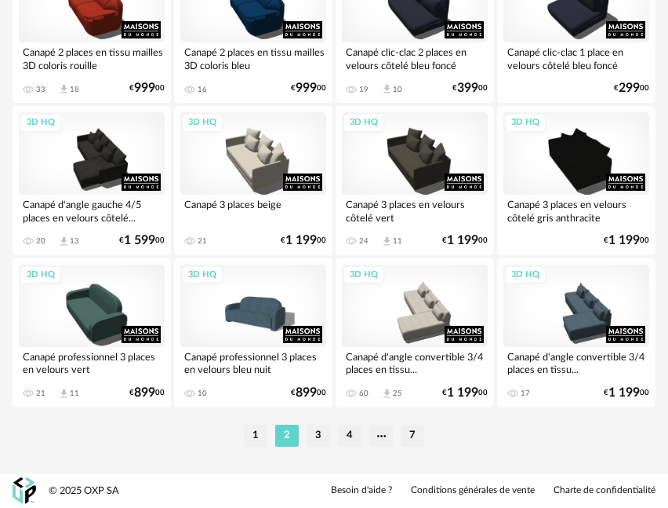
scroll to position [3715, 0]
click at [596, 321] on div "3D HQ" at bounding box center [577, 305] width 146 height 82
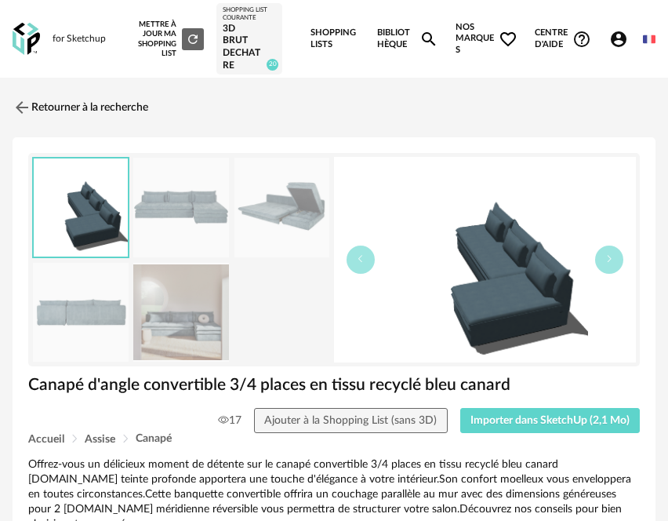
click at [168, 337] on img at bounding box center [181, 313] width 96 height 100
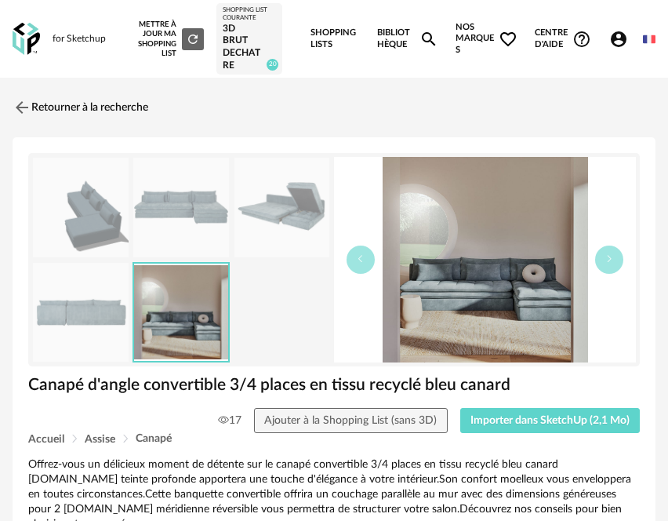
click at [177, 190] on img at bounding box center [181, 208] width 96 height 100
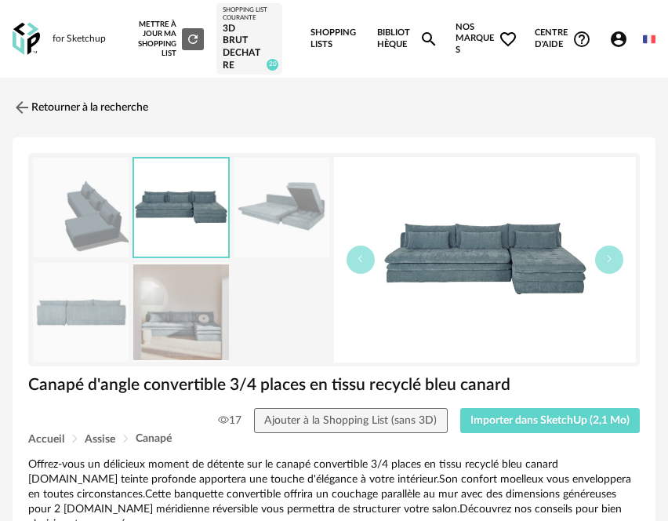
click at [303, 222] on img at bounding box center [283, 208] width 96 height 100
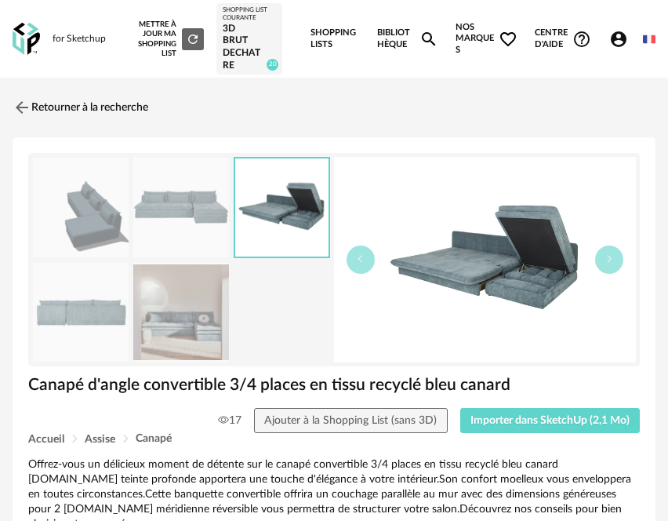
click at [93, 319] on img at bounding box center [81, 313] width 96 height 100
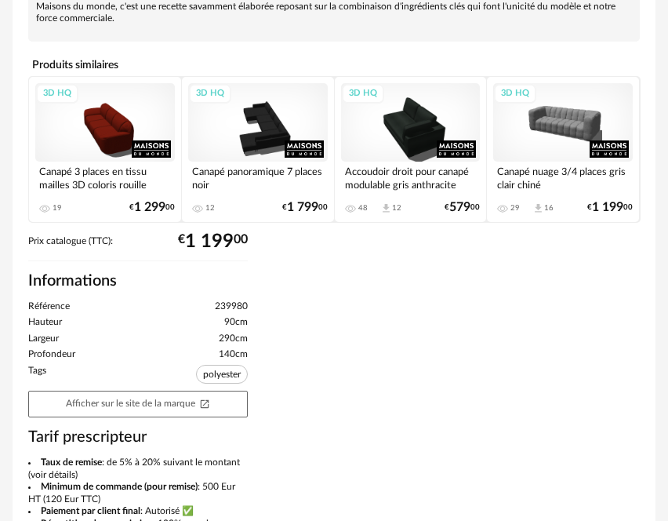
scroll to position [784, 0]
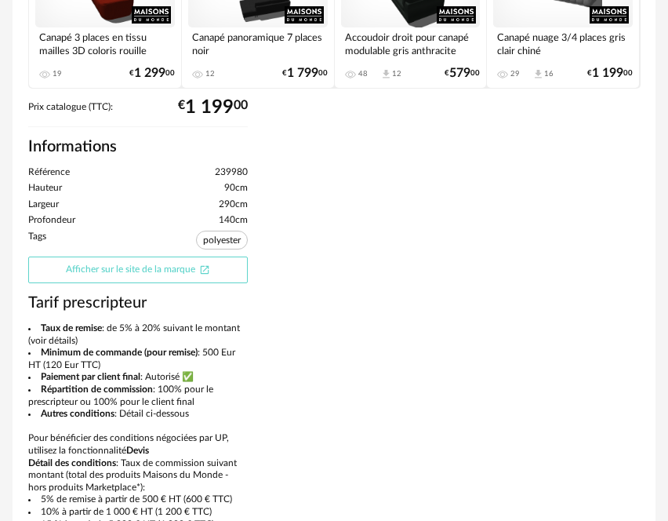
click at [169, 257] on link "Afficher sur le site de la marque Open In New icon" at bounding box center [138, 270] width 220 height 27
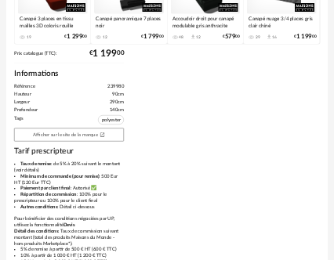
scroll to position [784, 0]
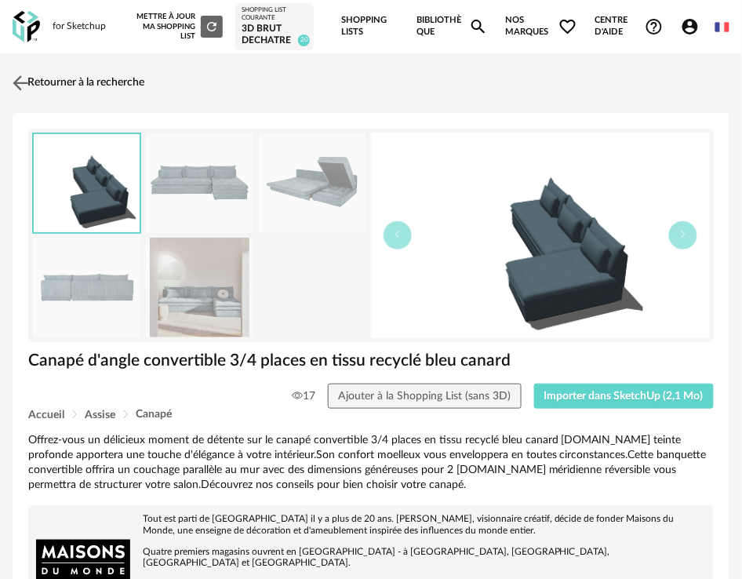
click at [98, 83] on link "Retourner à la recherche" at bounding box center [77, 83] width 136 height 35
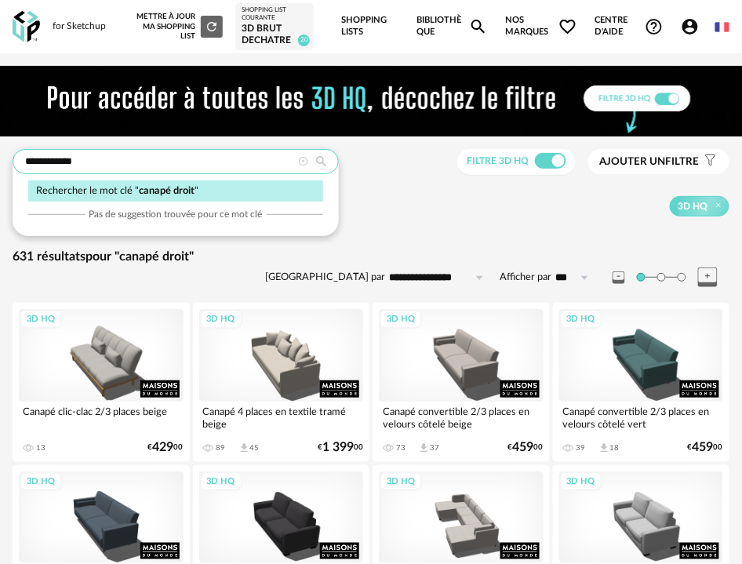
drag, startPoint x: 230, startPoint y: 166, endPoint x: -27, endPoint y: 165, distance: 257.3
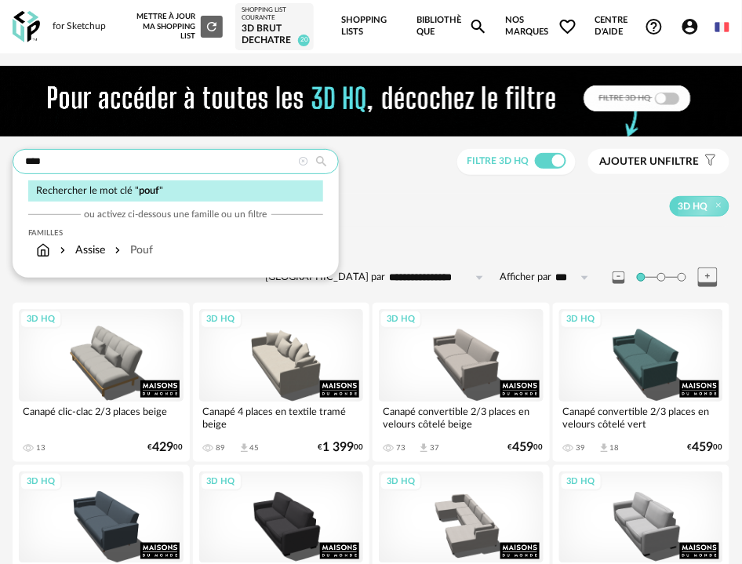
type input "****"
type input "**********"
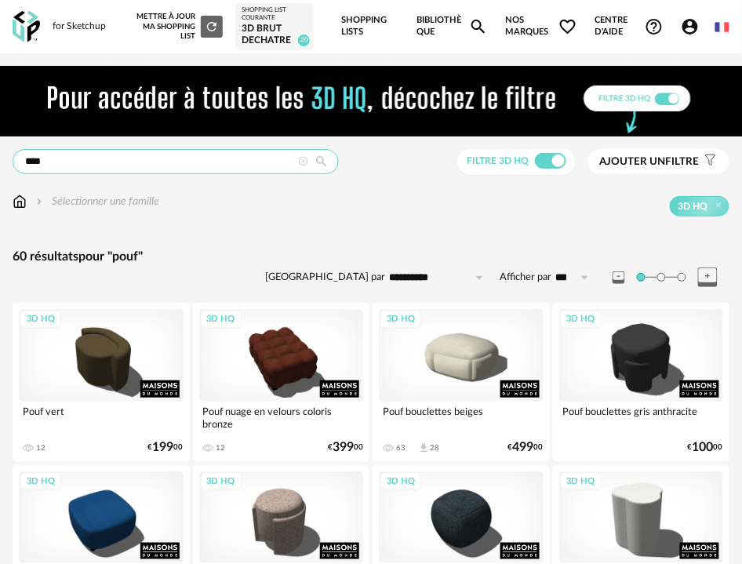
click at [175, 162] on input "****" at bounding box center [176, 161] width 326 height 25
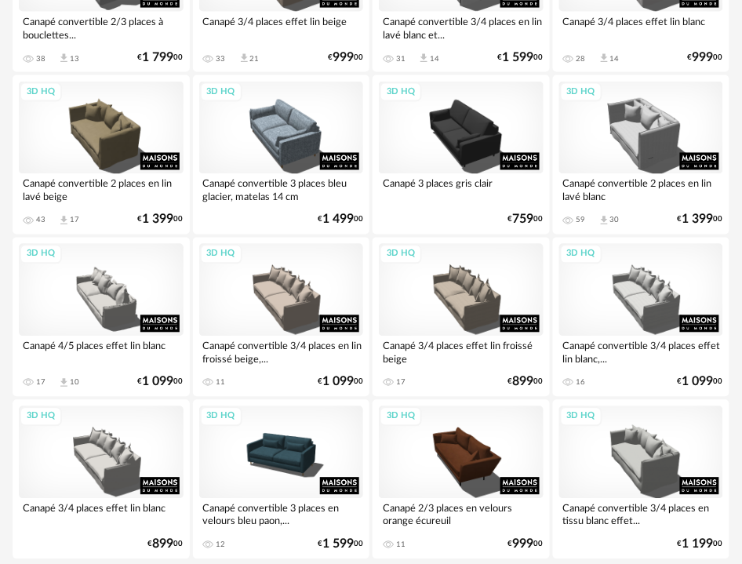
scroll to position [3894, 0]
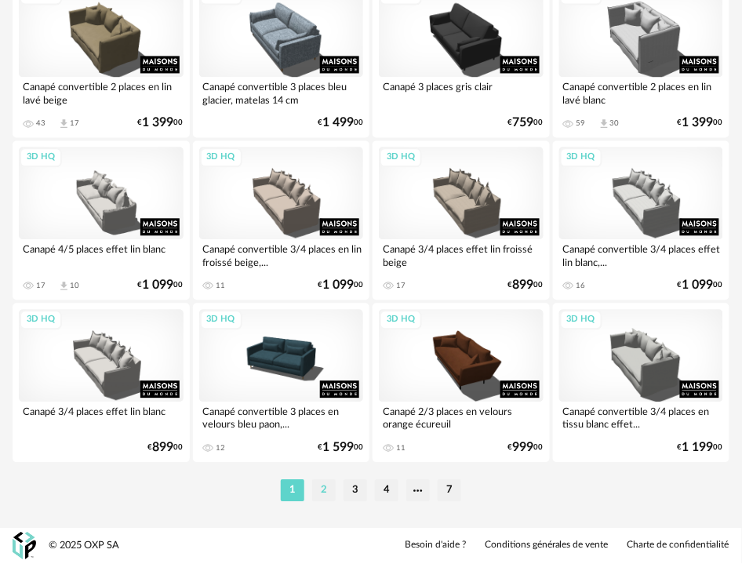
click at [328, 260] on li "2" at bounding box center [324, 491] width 24 height 22
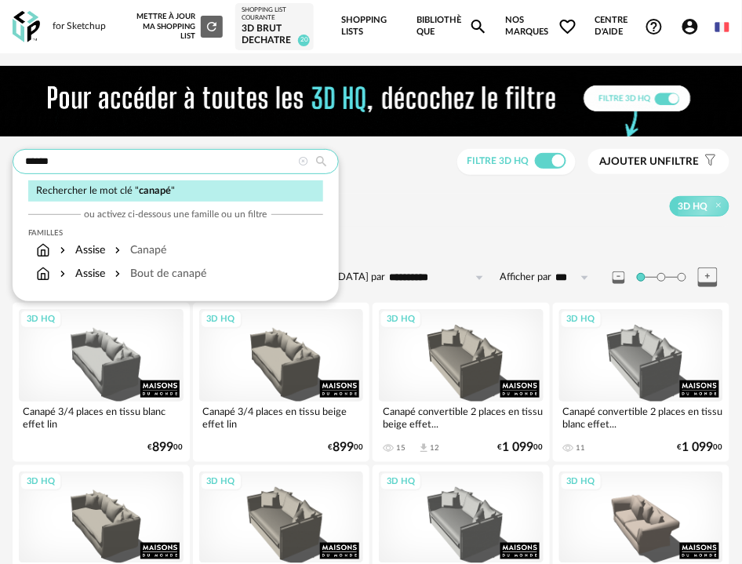
drag, startPoint x: -60, startPoint y: 165, endPoint x: -103, endPoint y: 172, distance: 42.9
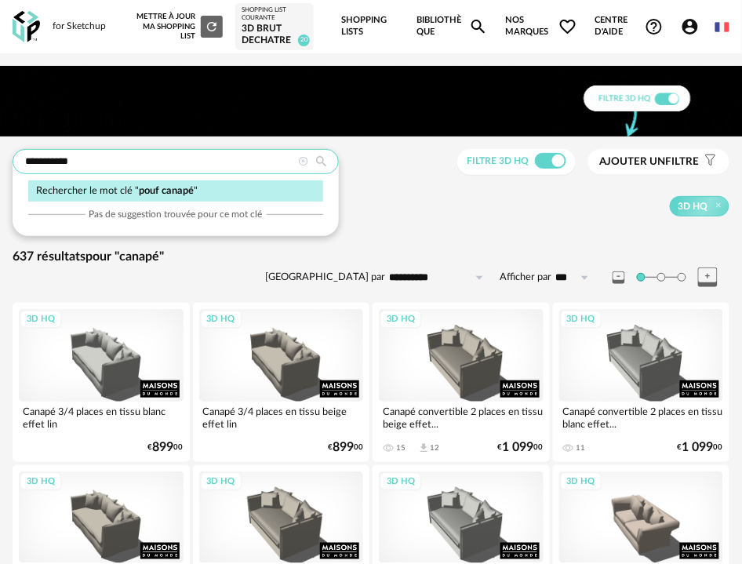
type input "**********"
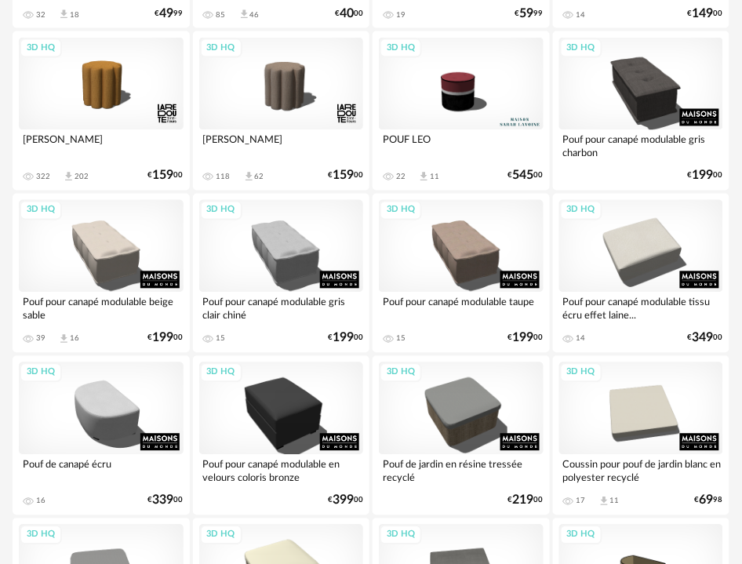
scroll to position [1743, 0]
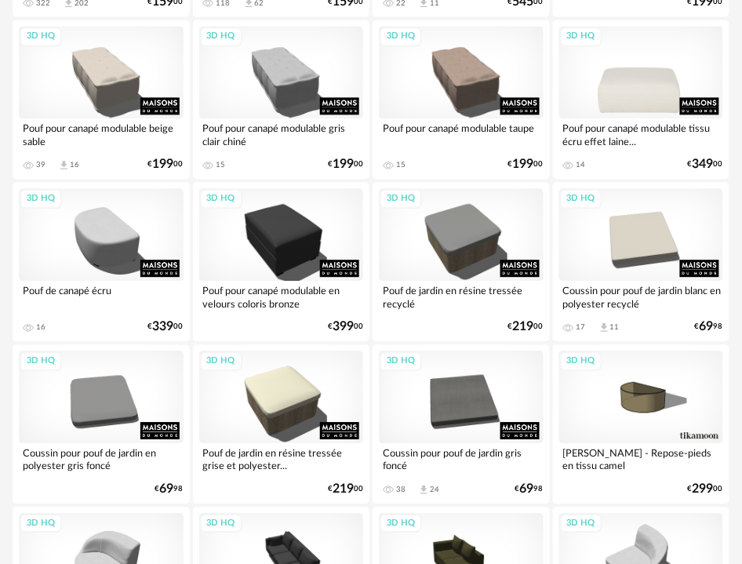
click at [333, 99] on div "3D HQ" at bounding box center [641, 72] width 165 height 93
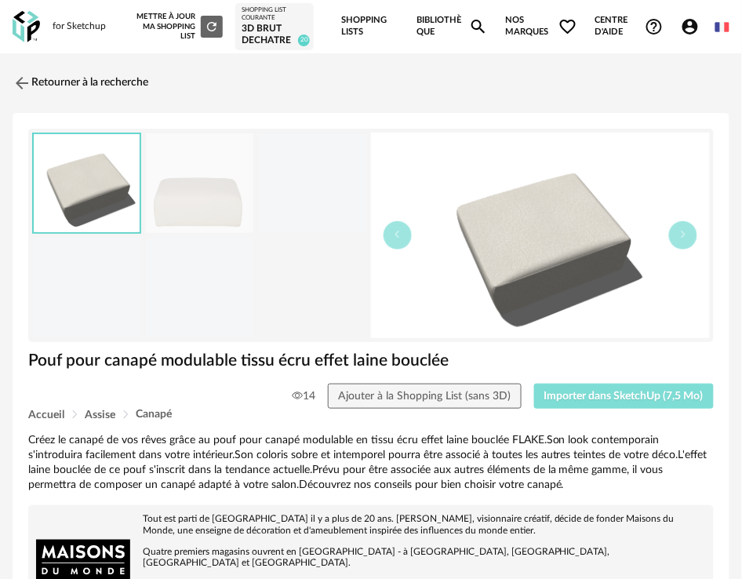
click at [333, 260] on span "Importer dans SketchUp (7,5 Mo)" at bounding box center [623, 396] width 159 height 11
click at [75, 80] on link "Retourner à la recherche" at bounding box center [77, 83] width 136 height 35
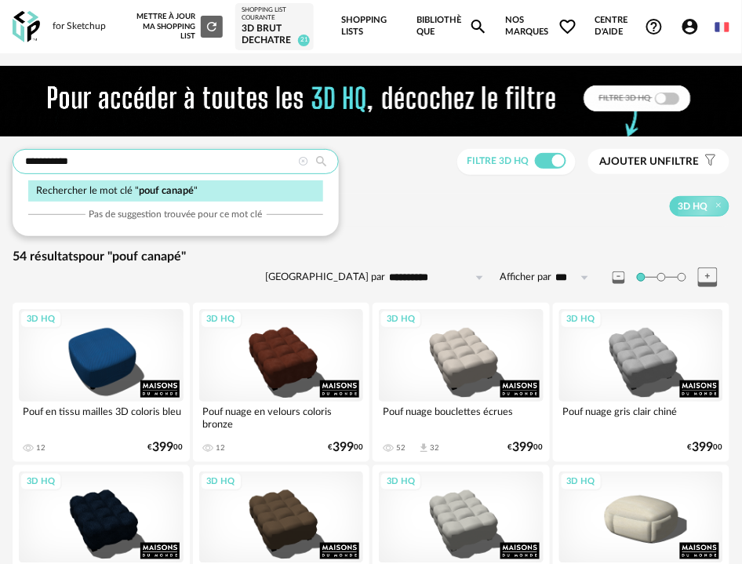
drag, startPoint x: 178, startPoint y: 166, endPoint x: -79, endPoint y: 182, distance: 257.8
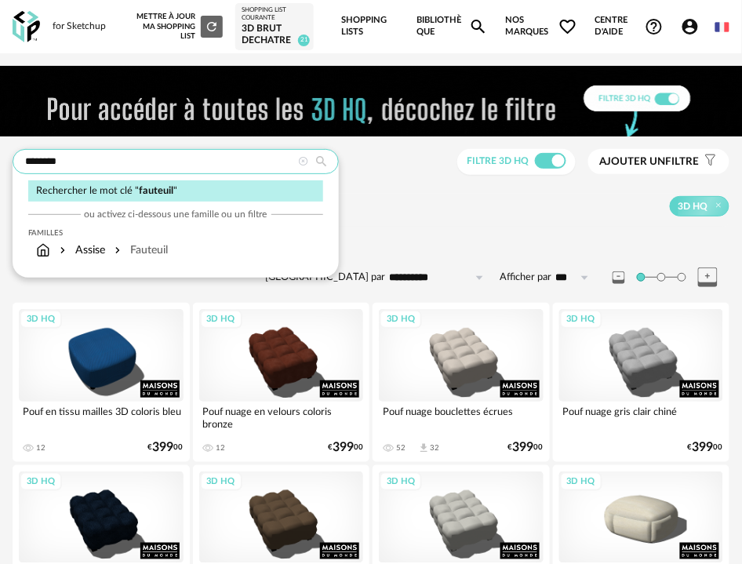
type input "********"
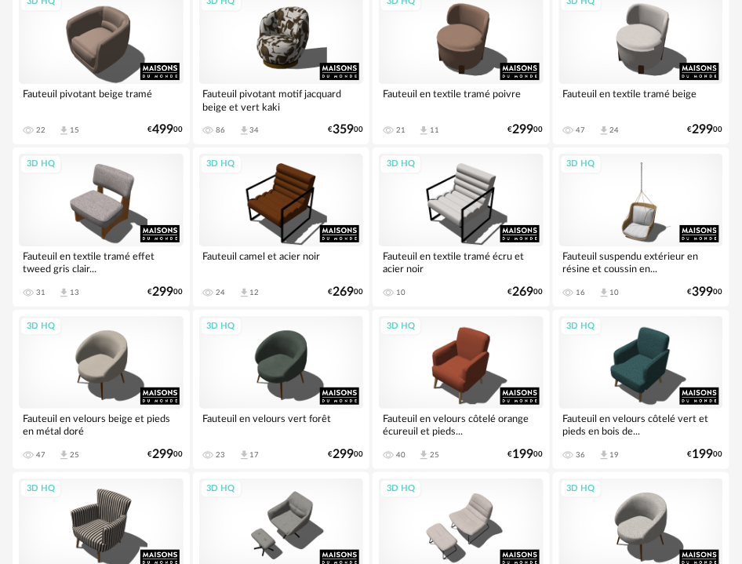
scroll to position [1046, 0]
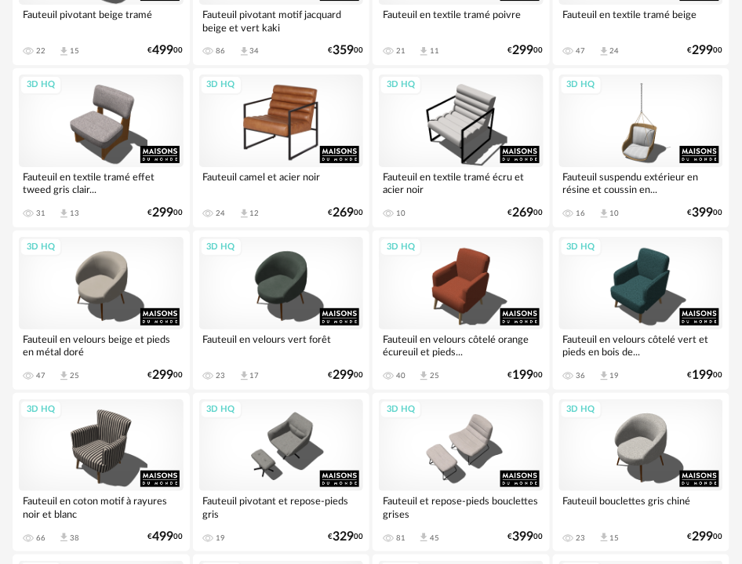
click at [293, 126] on div "3D HQ" at bounding box center [281, 121] width 165 height 93
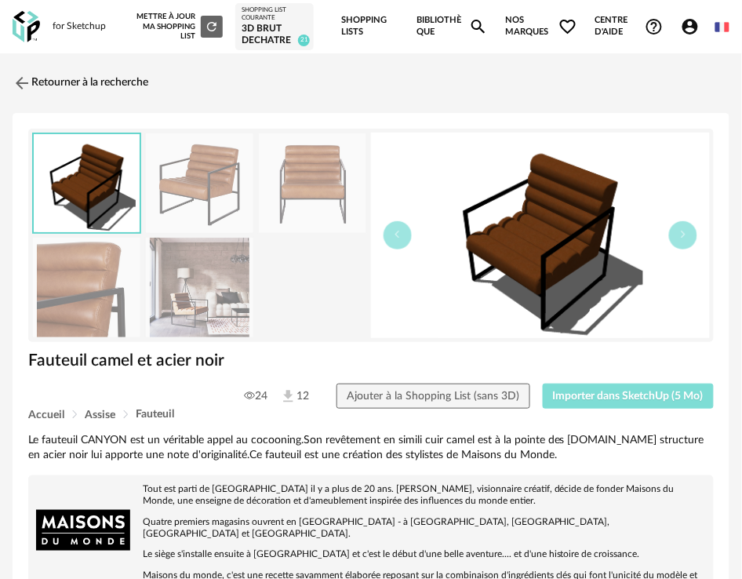
click at [333, 260] on span "Importer dans SketchUp (5 Mo)" at bounding box center [628, 396] width 151 height 11
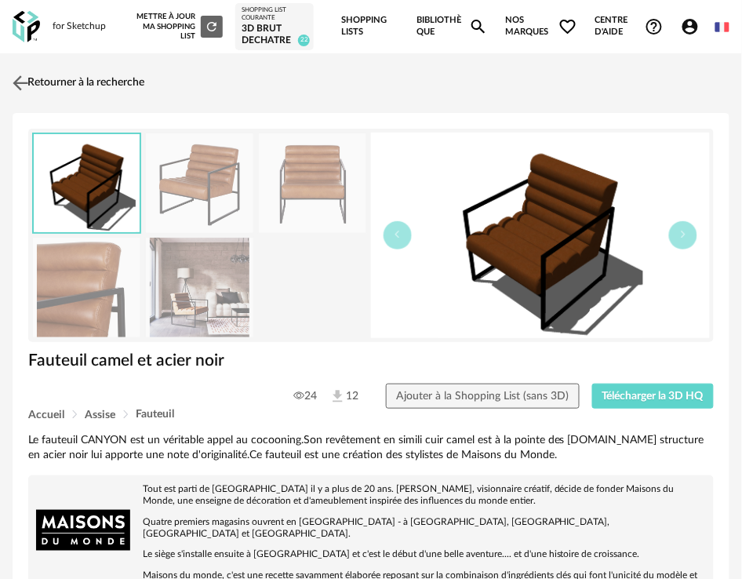
click at [65, 81] on link "Retourner à la recherche" at bounding box center [77, 83] width 136 height 35
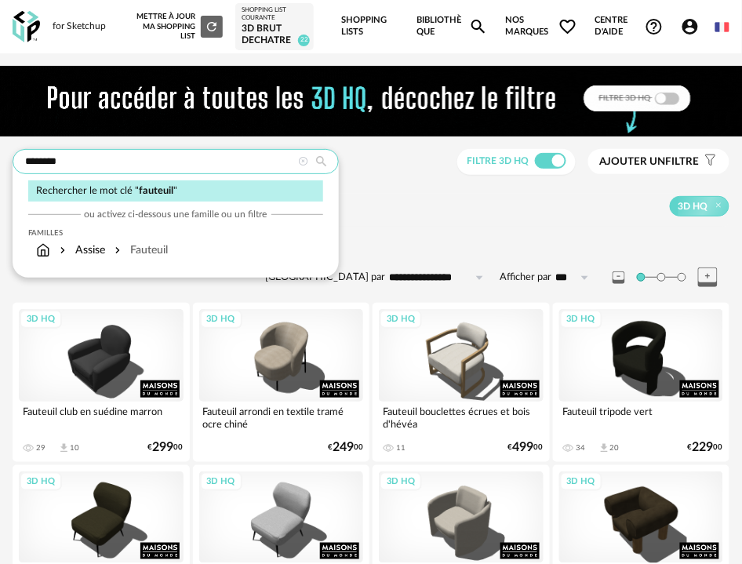
drag, startPoint x: 177, startPoint y: 158, endPoint x: -104, endPoint y: 167, distance: 280.2
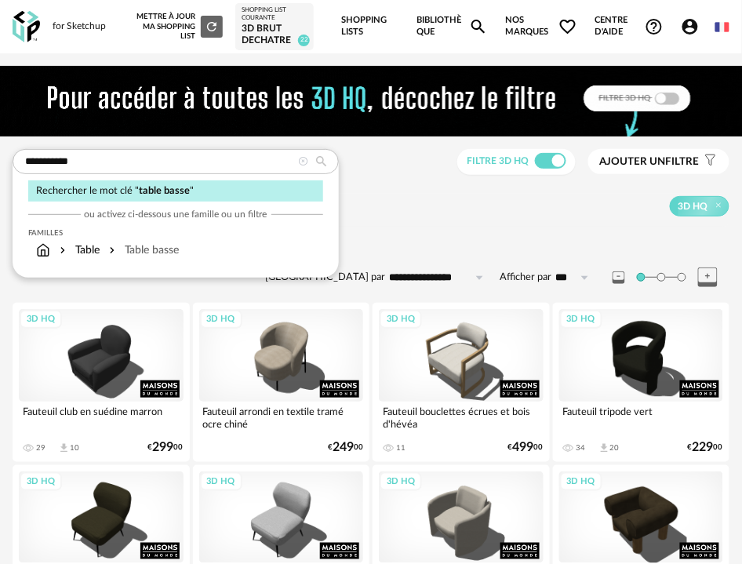
click at [159, 248] on div "Table basse" at bounding box center [142, 250] width 73 height 16
type input "********"
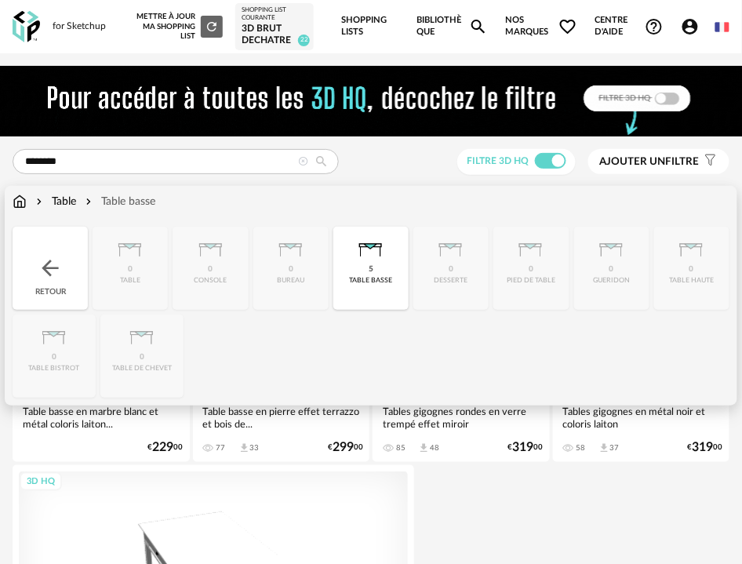
click at [75, 200] on div "Table" at bounding box center [54, 202] width 43 height 16
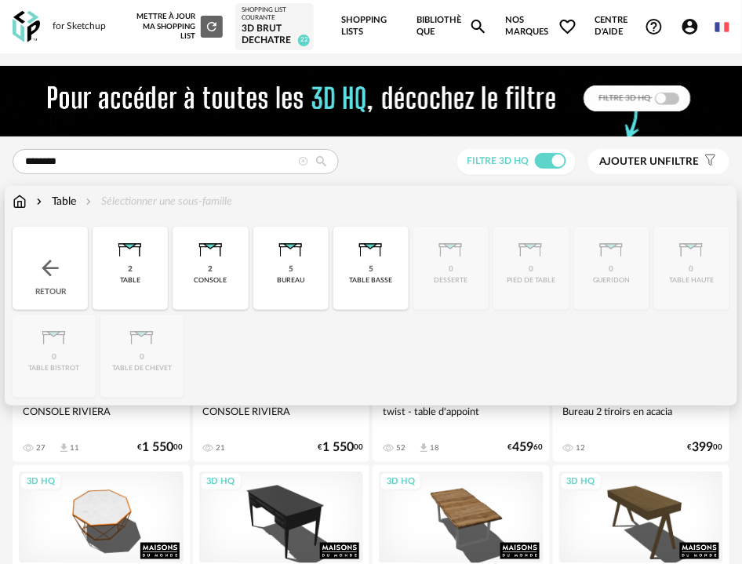
click at [369, 278] on div "table basse" at bounding box center [370, 280] width 43 height 9
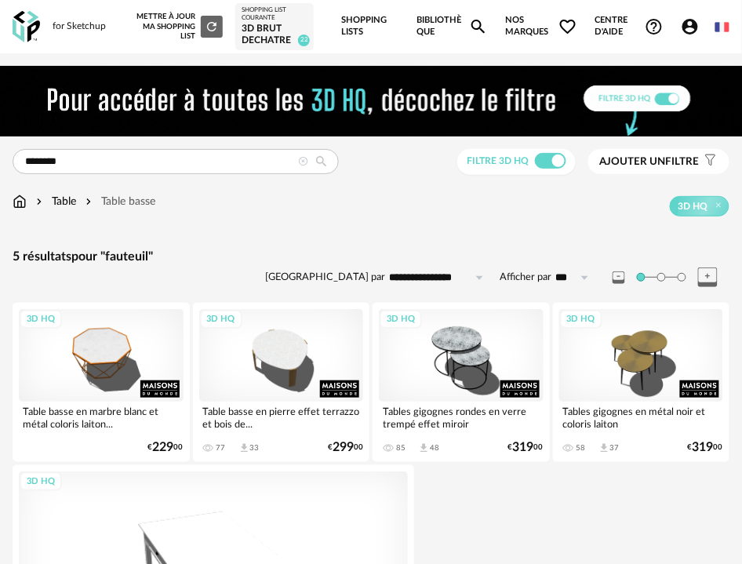
click at [300, 164] on icon at bounding box center [303, 162] width 10 height 10
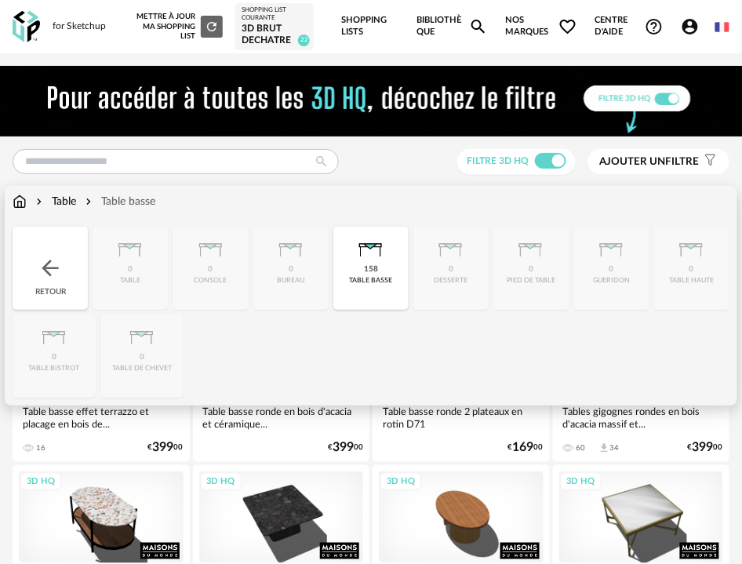
click at [384, 266] on div "158 table basse" at bounding box center [370, 268] width 75 height 83
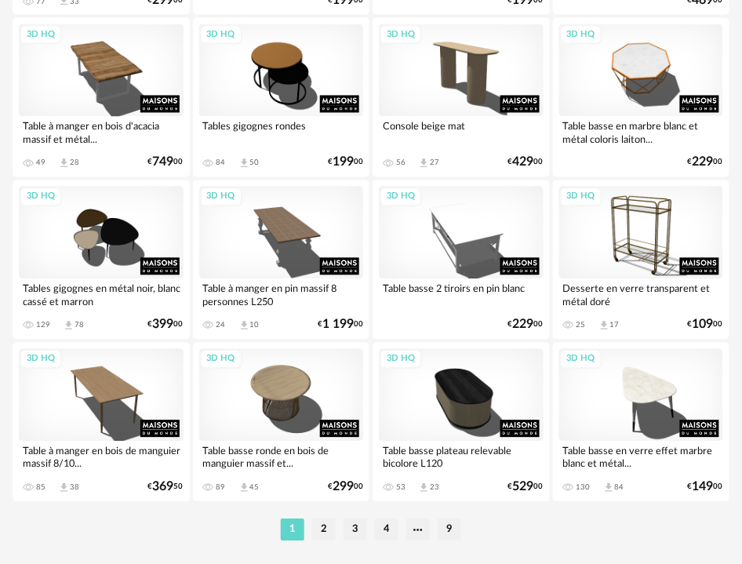
scroll to position [3894, 0]
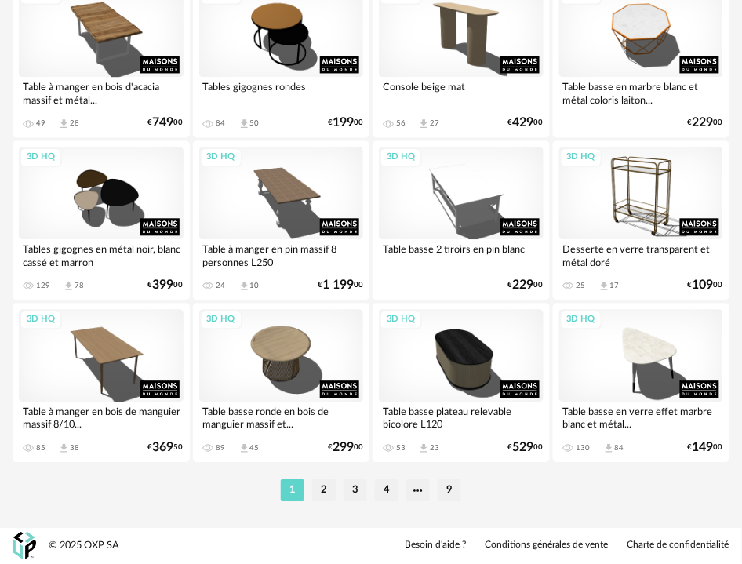
click at [324, 492] on li "2" at bounding box center [324, 491] width 24 height 22
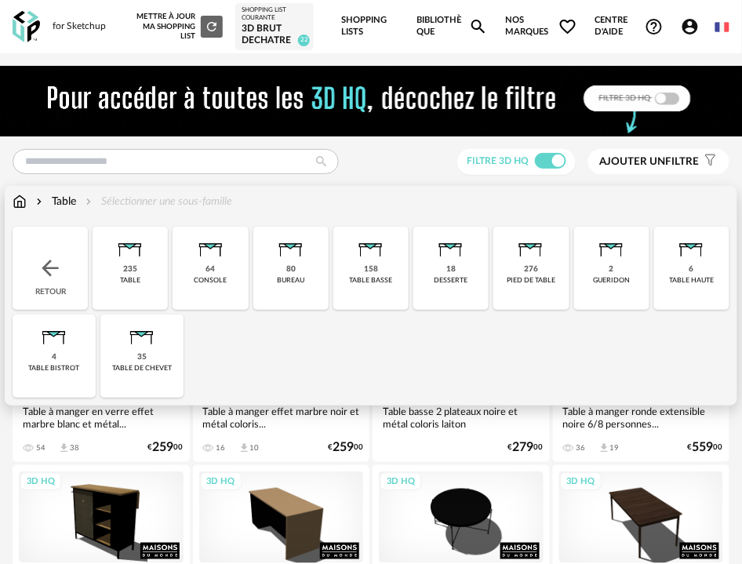
click at [371, 276] on div "table basse" at bounding box center [370, 280] width 43 height 9
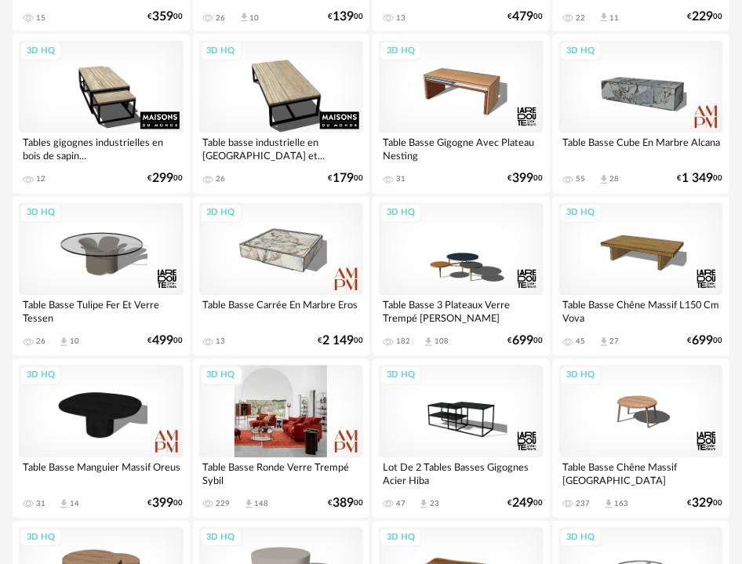
scroll to position [2963, 0]
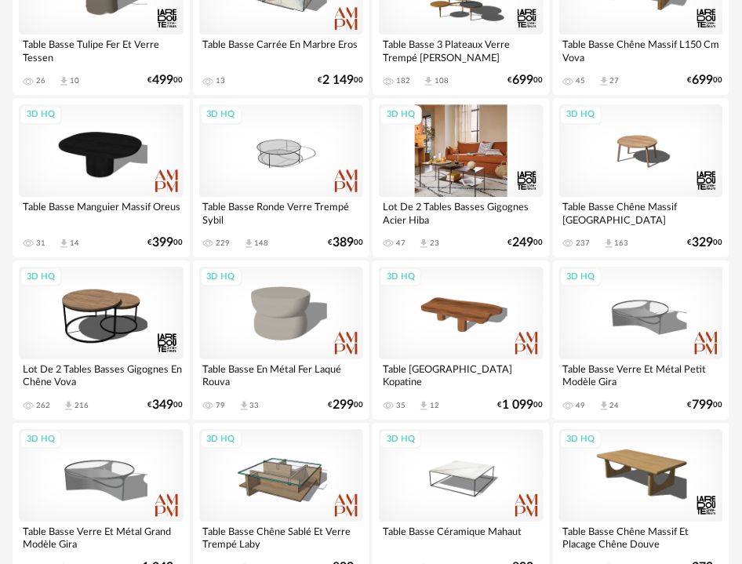
click at [479, 155] on div "3D HQ" at bounding box center [461, 150] width 165 height 93
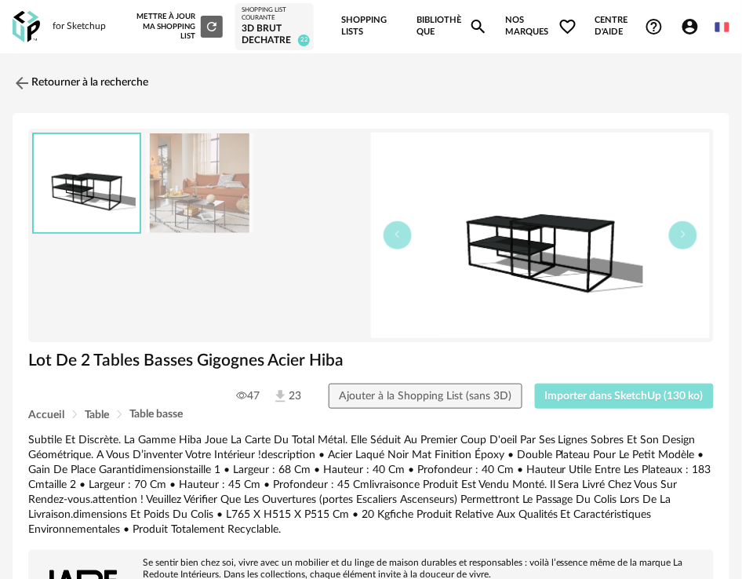
click at [633, 398] on span "Importer dans SketchUp (130 ko)" at bounding box center [624, 396] width 158 height 11
